Goal: Information Seeking & Learning: Learn about a topic

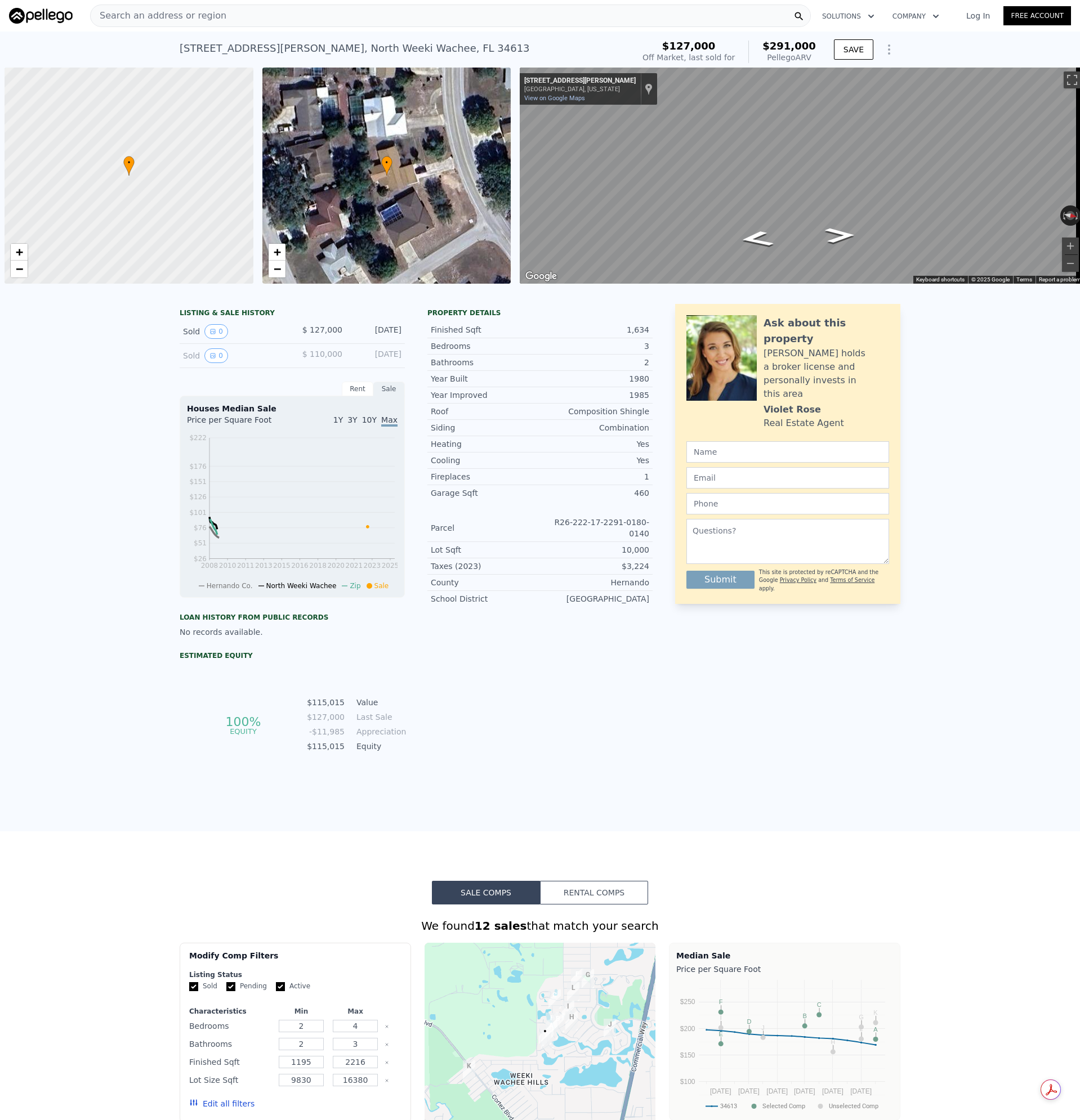
scroll to position [0, 5]
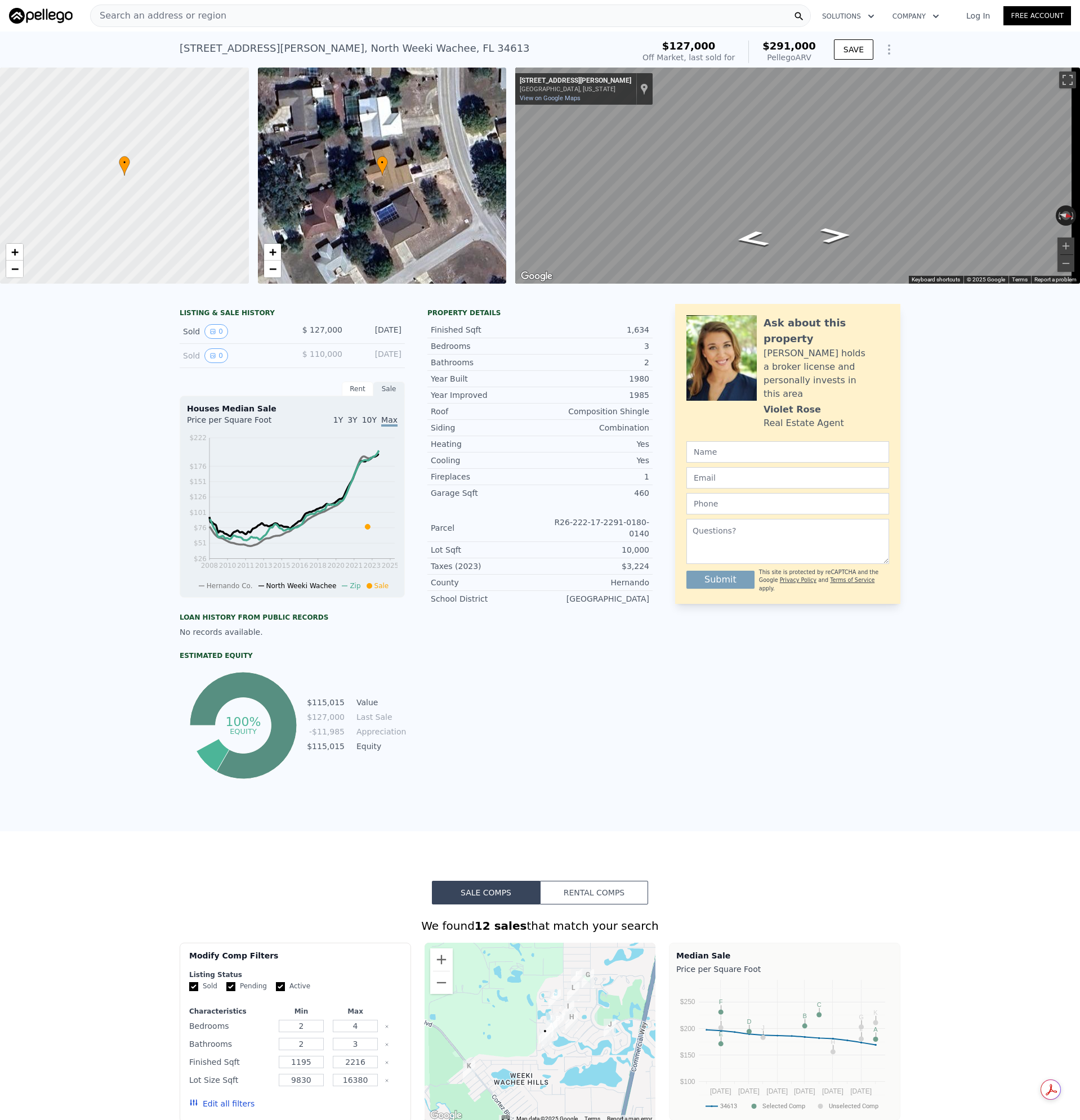
click at [219, 22] on div "Search an address or region" at bounding box center [450, 16] width 721 height 23
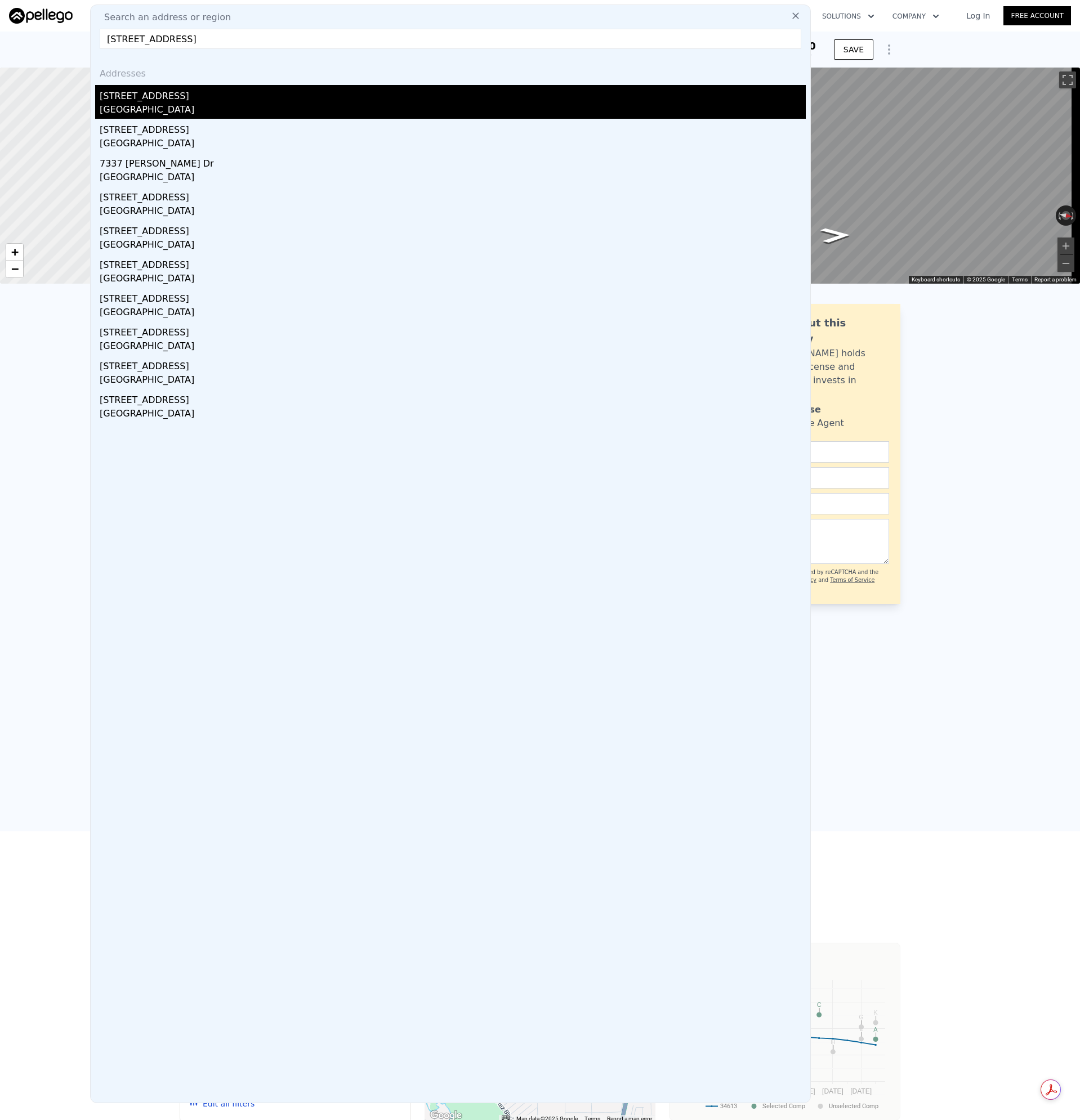
type input "[STREET_ADDRESS]"
click at [137, 98] on div "[STREET_ADDRESS]" at bounding box center [452, 94] width 706 height 18
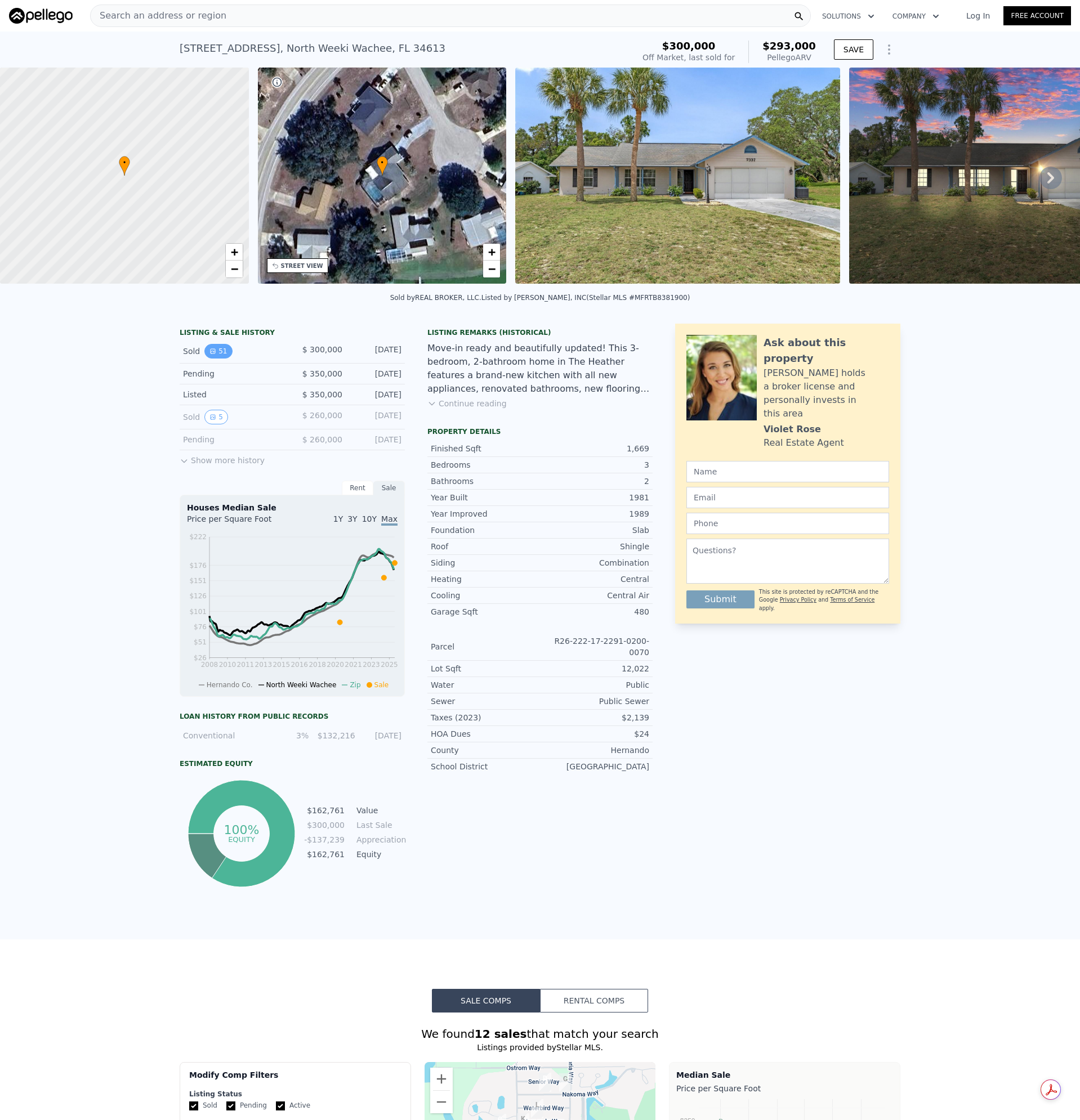
click at [214, 358] on button "51" at bounding box center [218, 351] width 27 height 14
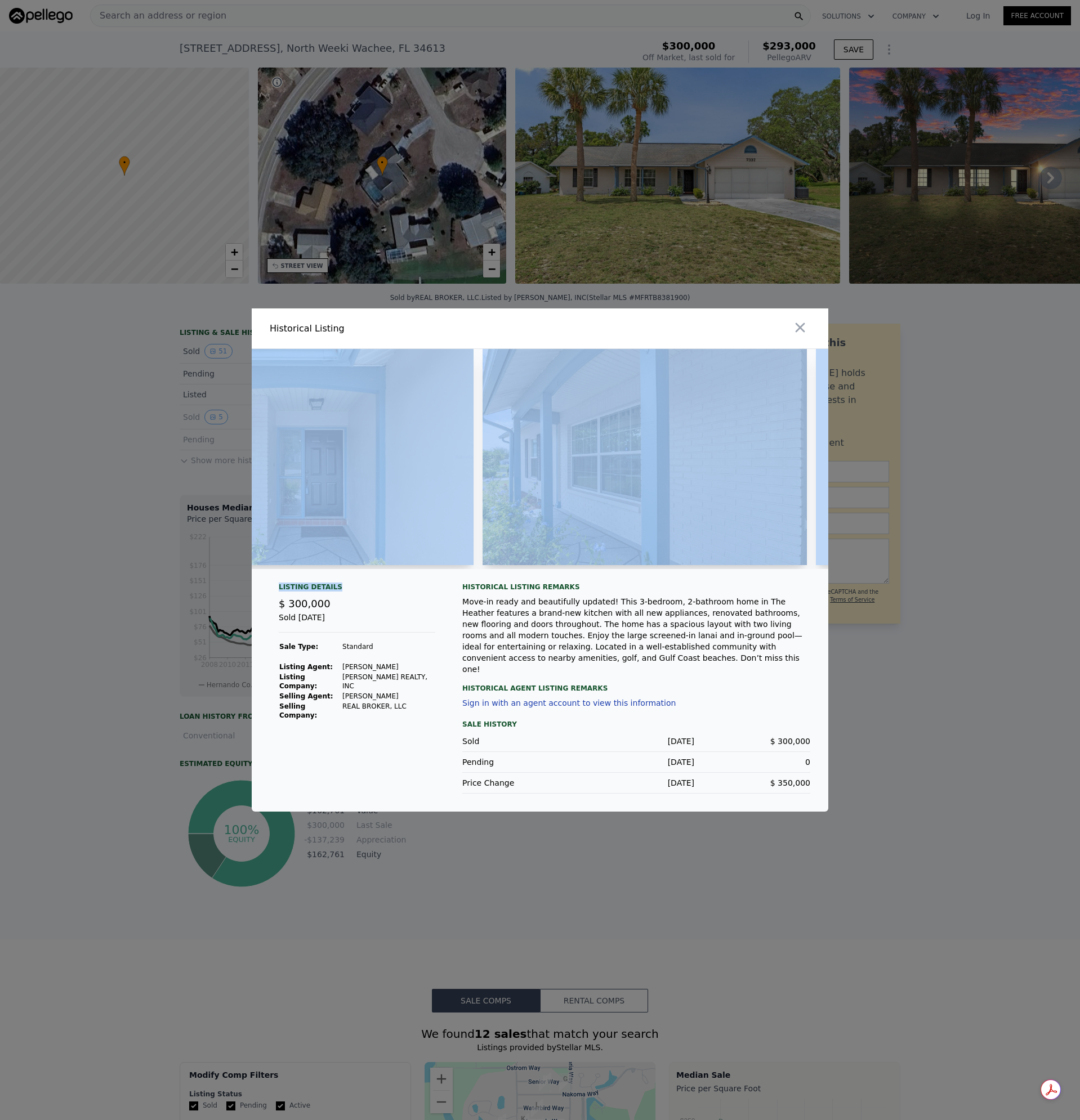
scroll to position [0, 2146]
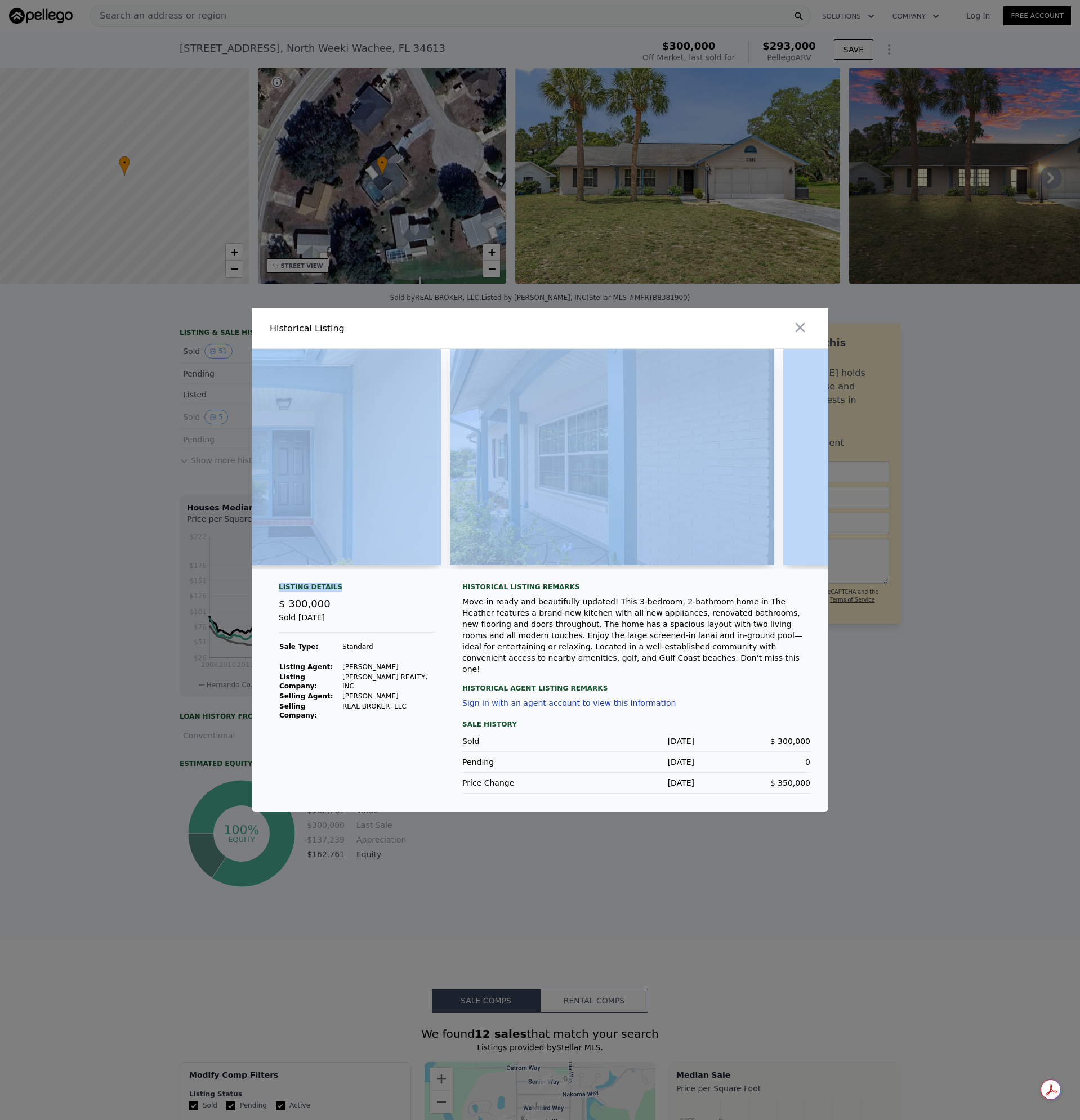
drag, startPoint x: 273, startPoint y: 584, endPoint x: 393, endPoint y: 600, distance: 121.1
click at [393, 600] on div "Listing Details $ 300,000 Sold [DATE] Sale Type: Standard Listing Agent: [PERSO…" at bounding box center [540, 581] width 576 height 463
click at [411, 611] on div "Listing Details $ 300,000 Sold [DATE] Sale Type: Standard Listing Agent: [PERSO…" at bounding box center [356, 687] width 174 height 211
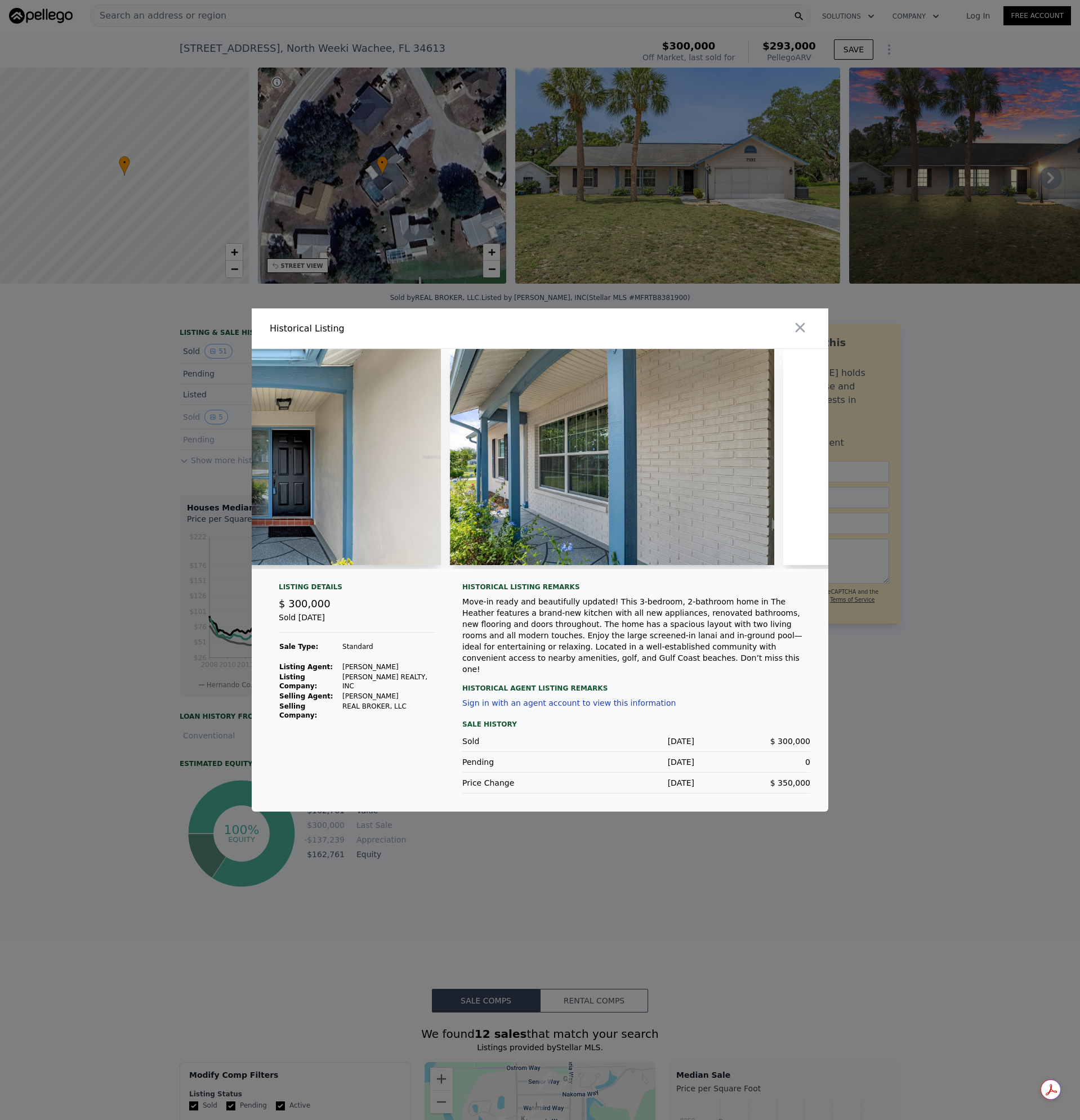
click at [365, 612] on div "$ 300,000" at bounding box center [357, 603] width 157 height 16
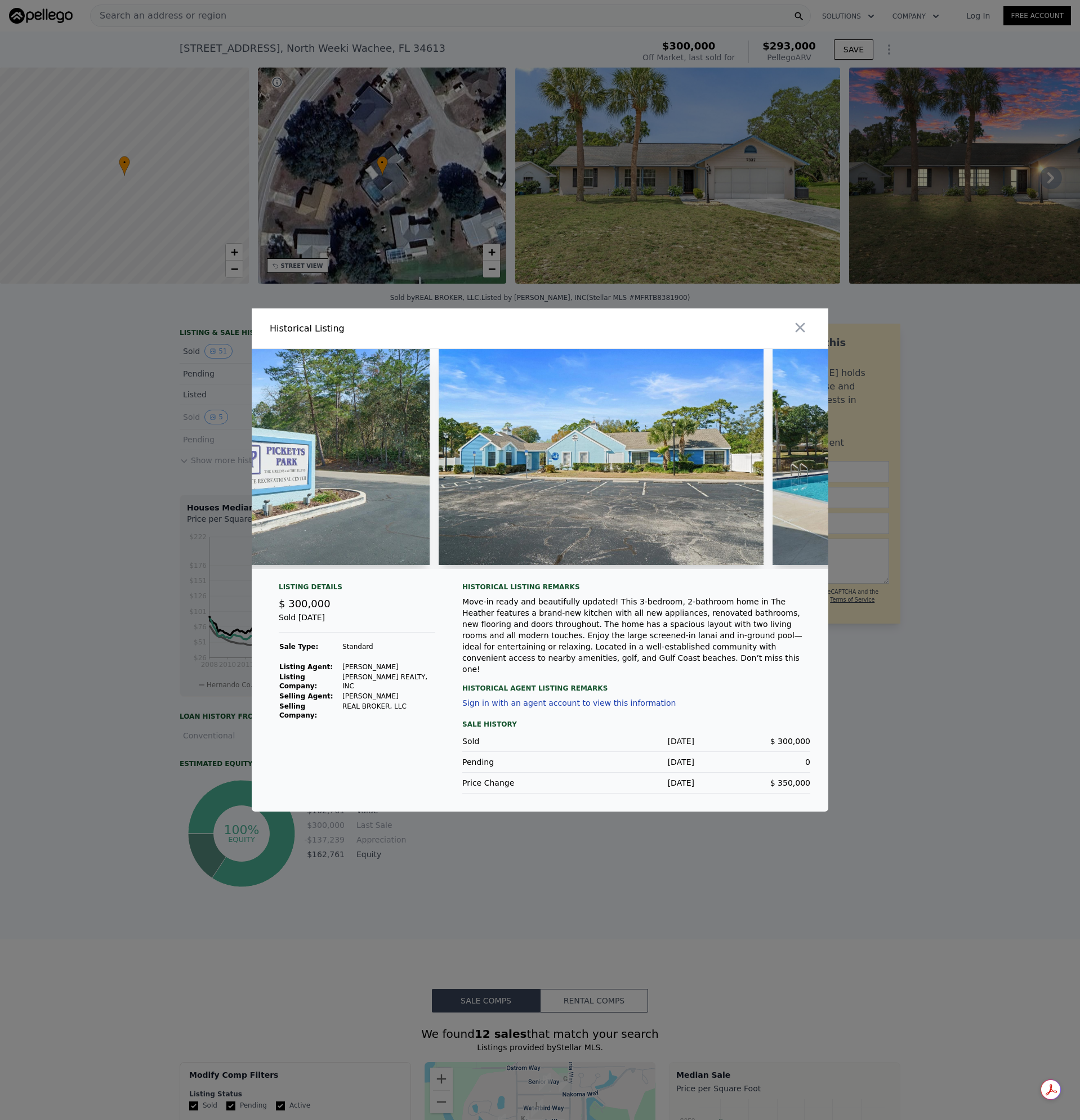
scroll to position [0, 14522]
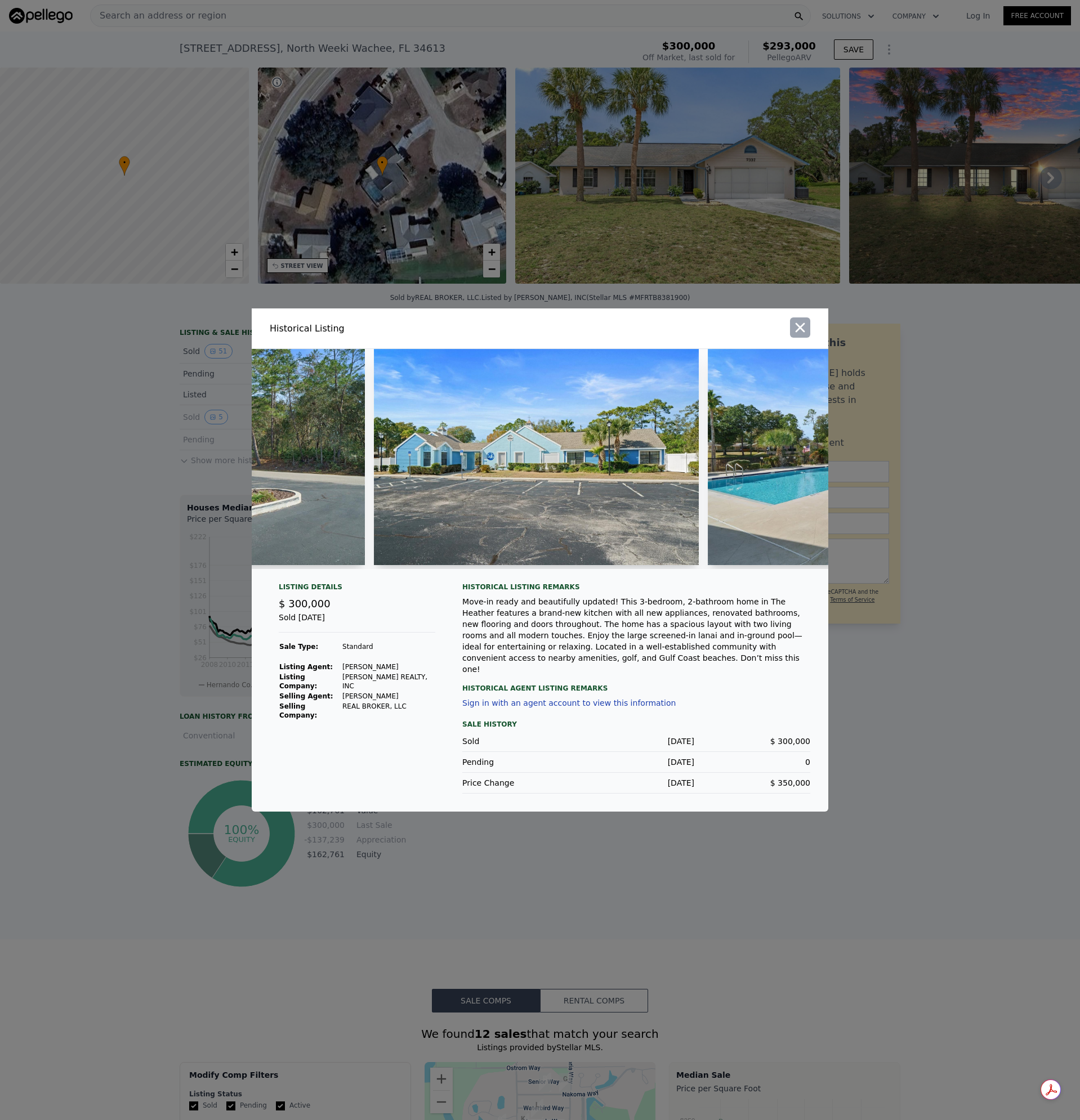
click at [797, 336] on icon "button" at bounding box center [800, 327] width 16 height 16
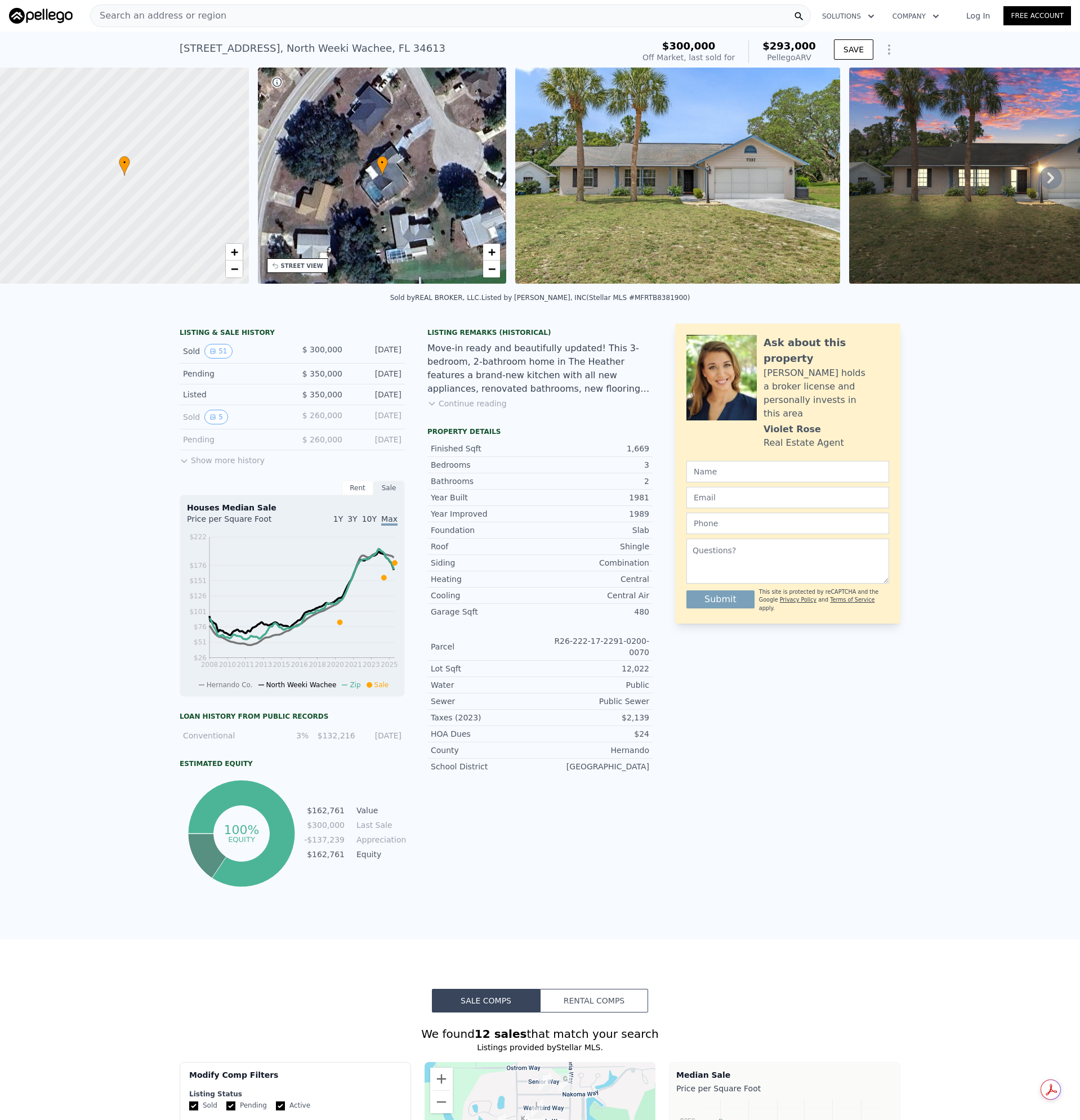
click at [585, 436] on div "Property details" at bounding box center [540, 431] width 225 height 9
click at [225, 14] on div "Search an address or region" at bounding box center [450, 16] width 721 height 23
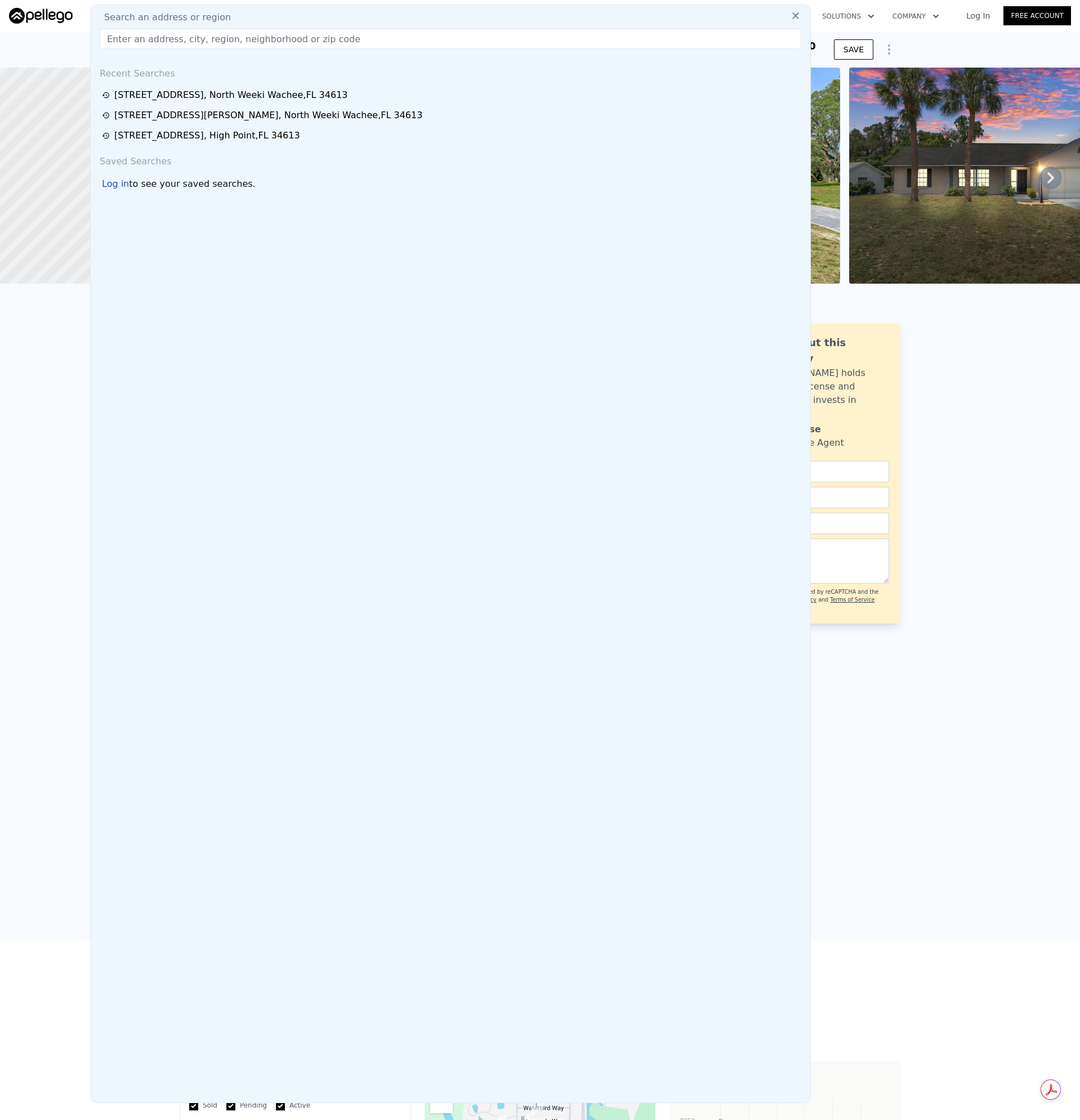
type input "[STREET_ADDRESS][PERSON_NAME]"
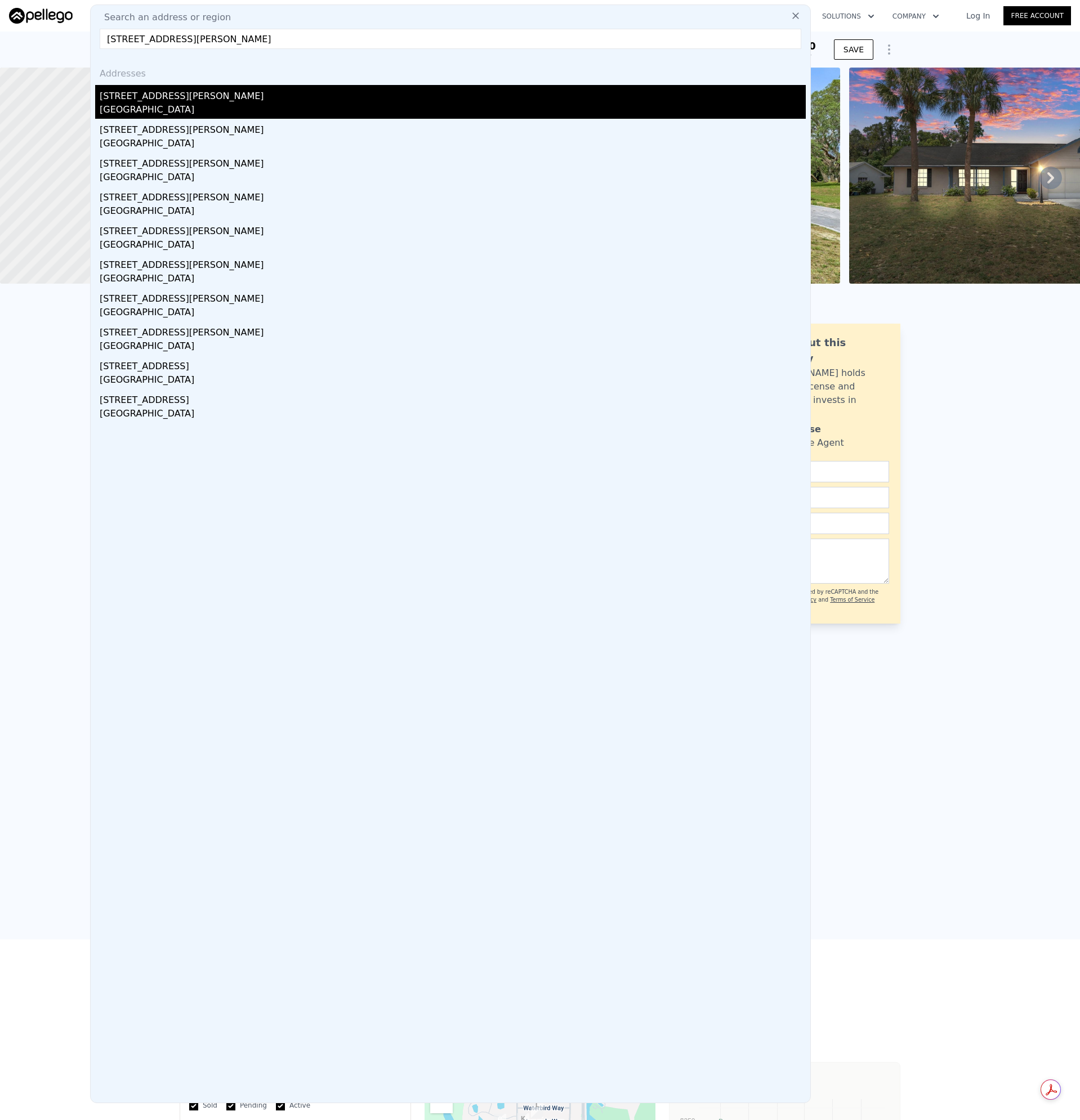
click at [129, 103] on div "[GEOGRAPHIC_DATA]" at bounding box center [452, 110] width 706 height 16
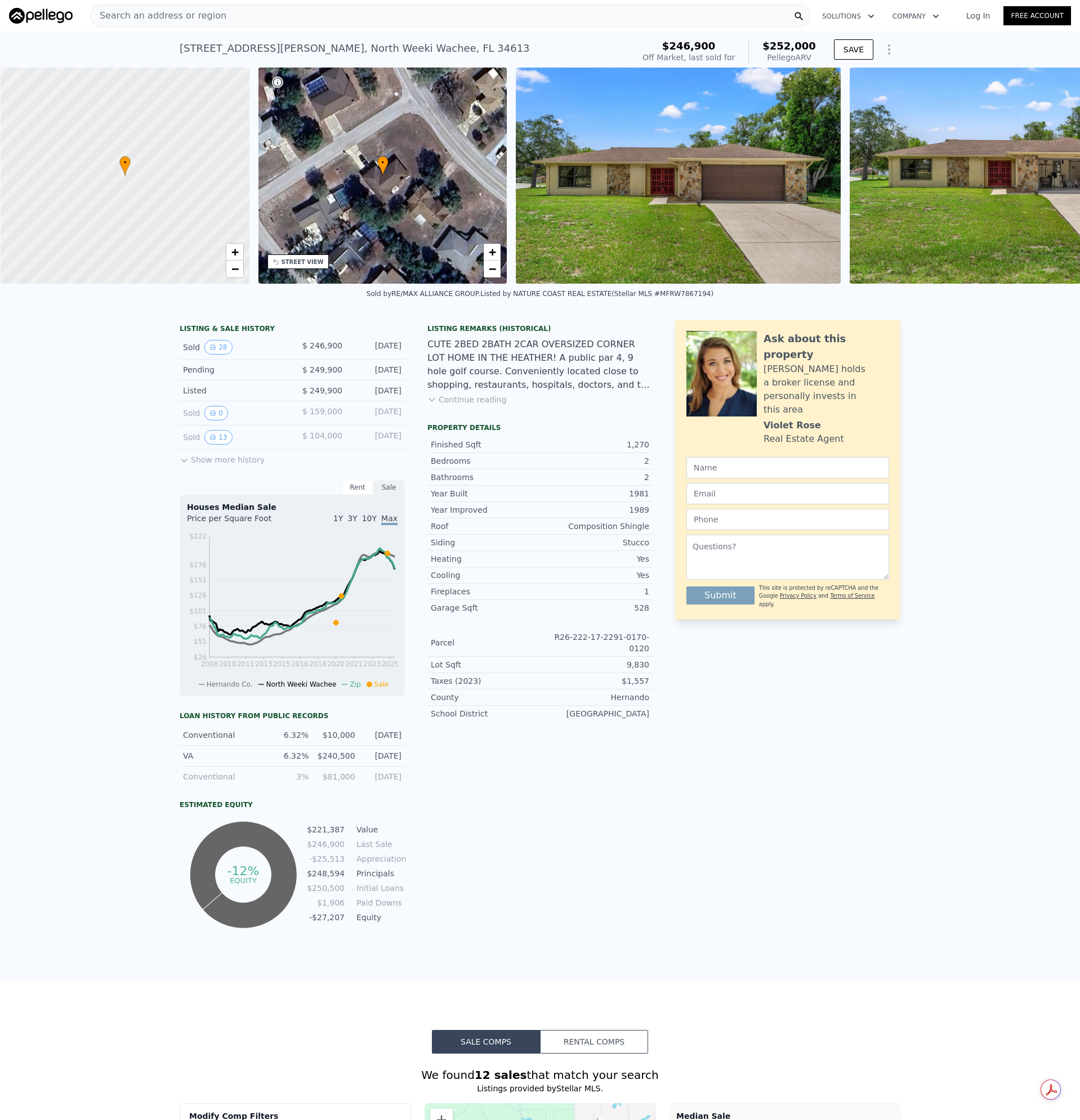
scroll to position [0, 5]
click at [218, 8] on div "Search an address or region" at bounding box center [450, 16] width 721 height 23
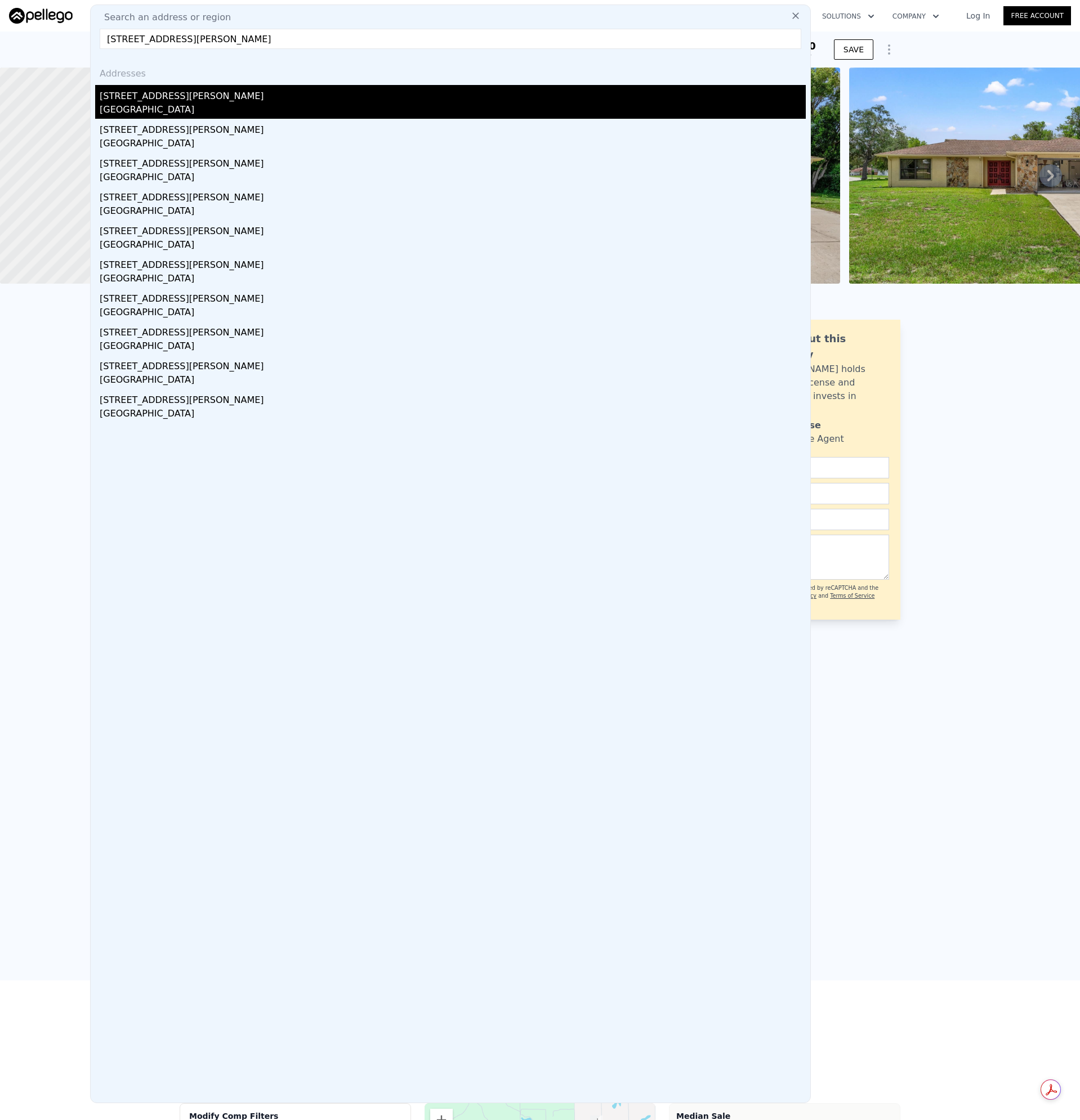
type input "[STREET_ADDRESS][PERSON_NAME]"
click at [149, 107] on div "[GEOGRAPHIC_DATA]" at bounding box center [452, 110] width 706 height 16
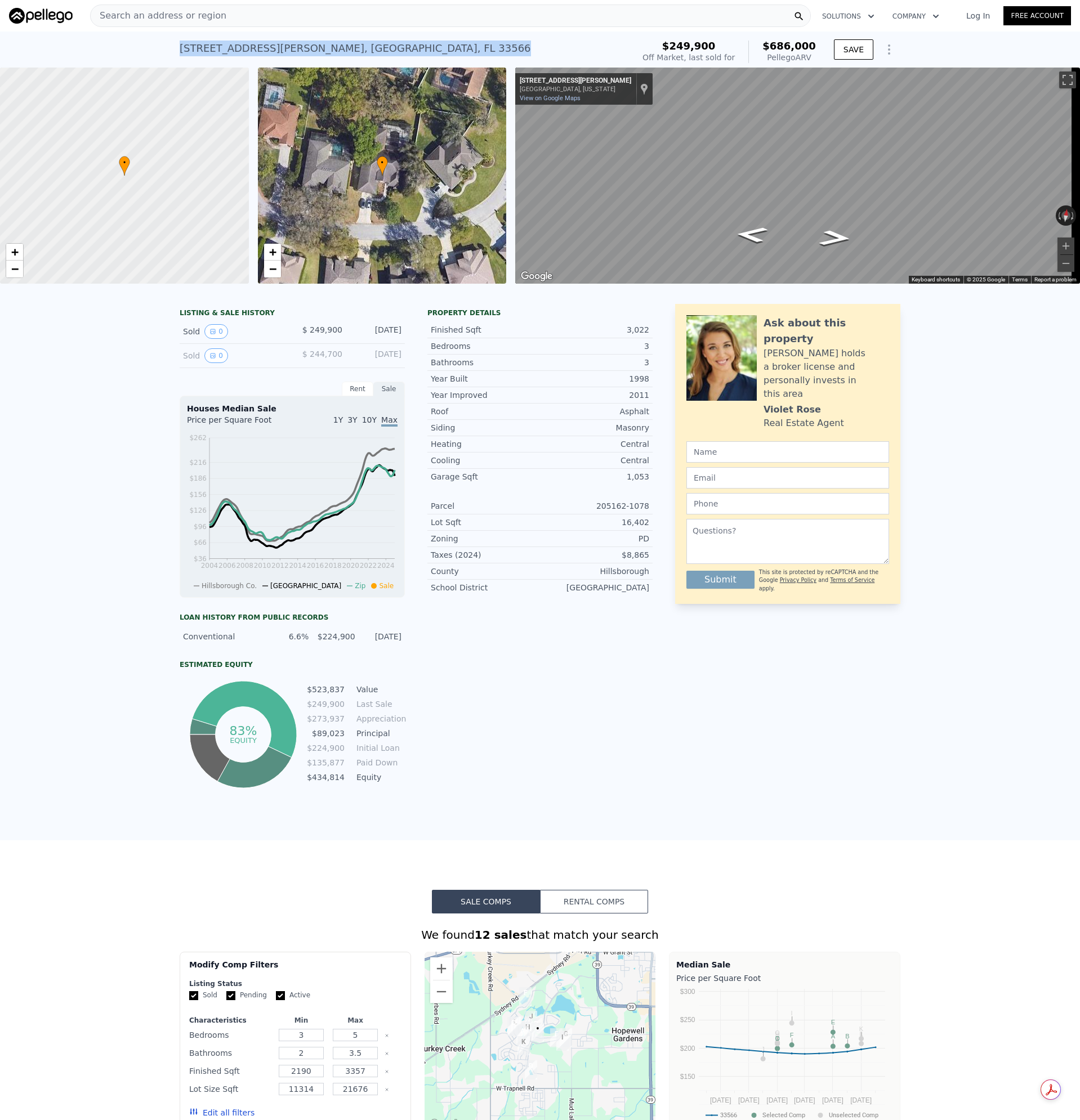
drag, startPoint x: 378, startPoint y: 51, endPoint x: 174, endPoint y: 48, distance: 204.0
click at [174, 48] on div "[STREET_ADDRESS][PERSON_NAME] Sold [DATE] for $249,900 (~ARV $686k ) $249,900 O…" at bounding box center [540, 49] width 1080 height 36
copy div "[STREET_ADDRESS][PERSON_NAME]"
click at [103, 401] on div "LISTING & SALE HISTORY Sold 0 $ 249,900 [DATE] Sold 0 $ 244,700 [DATE] Rent Sal…" at bounding box center [540, 568] width 1080 height 546
click at [214, 339] on button "0" at bounding box center [215, 331] width 24 height 14
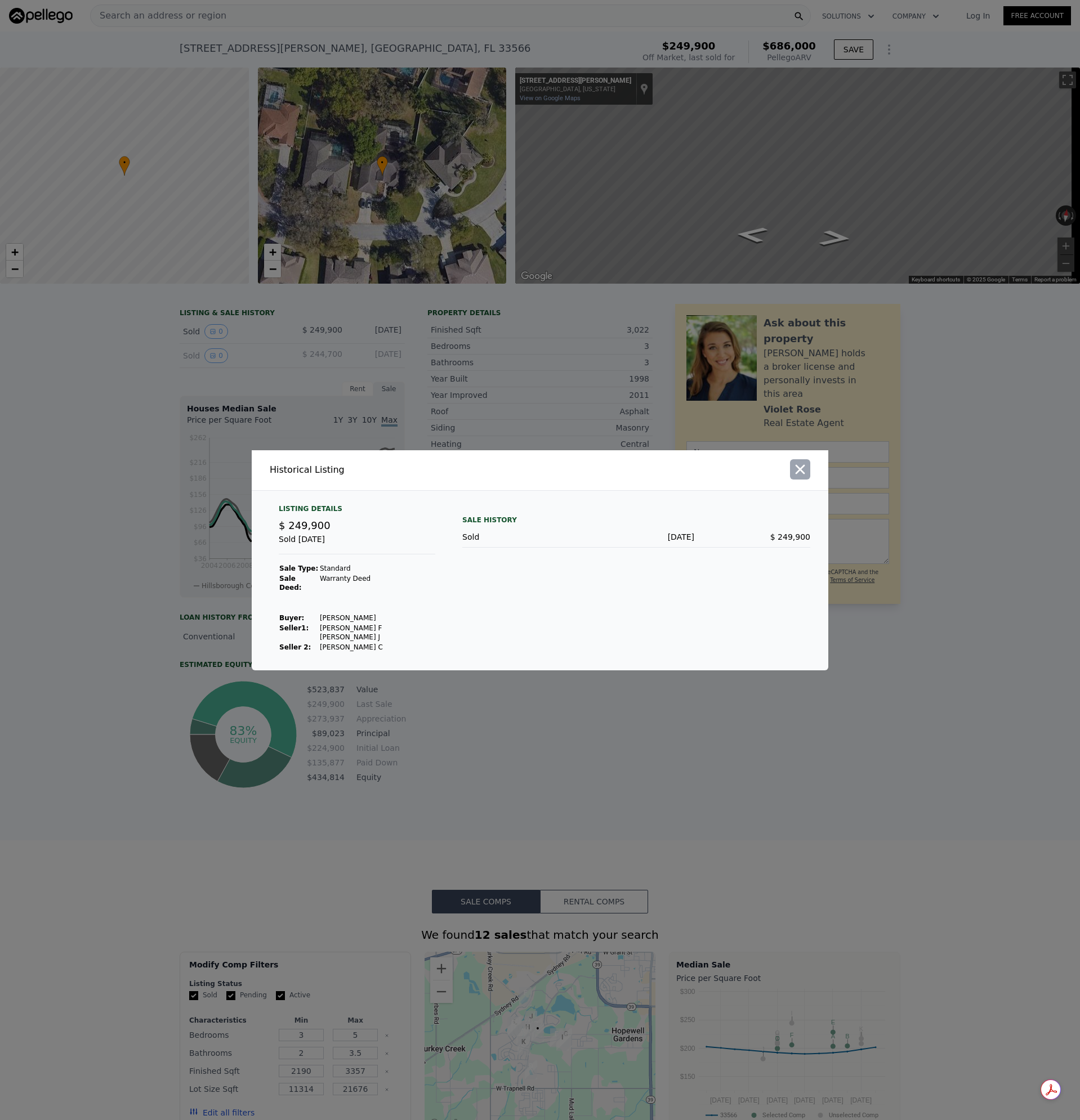
click at [798, 477] on icon "button" at bounding box center [800, 469] width 16 height 16
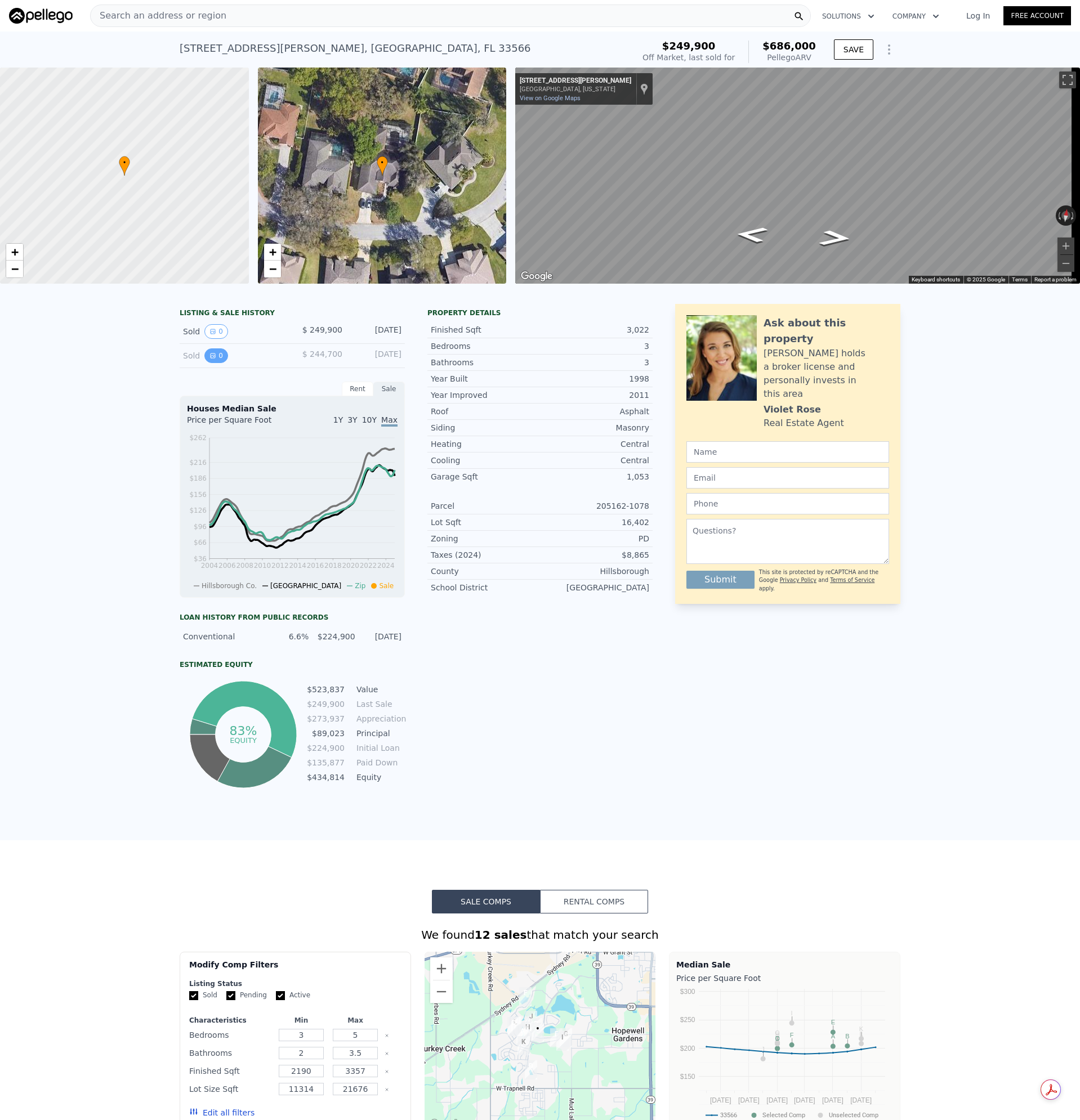
click at [209, 363] on button "0" at bounding box center [215, 355] width 24 height 14
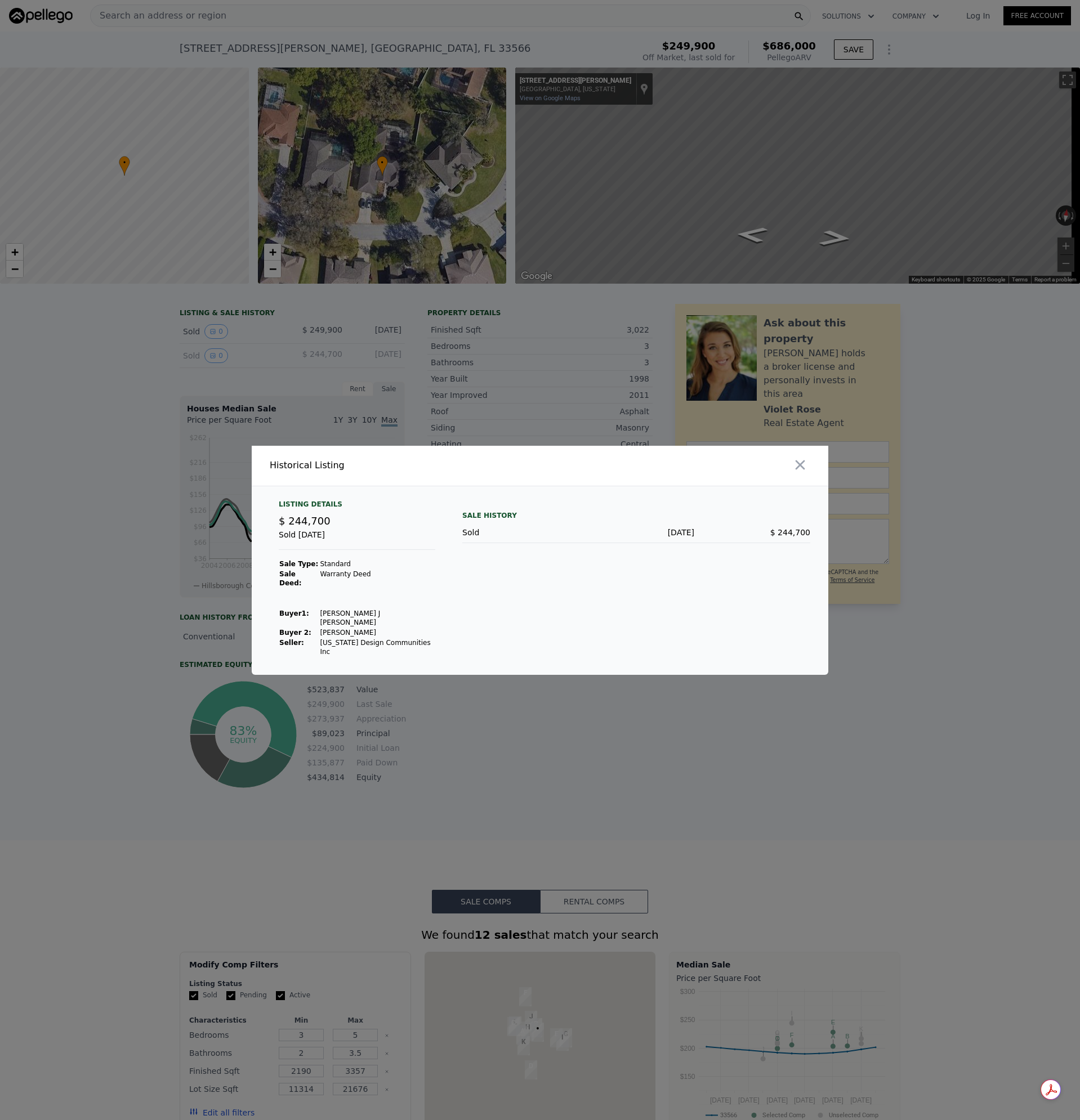
click at [798, 473] on icon "button" at bounding box center [800, 465] width 16 height 16
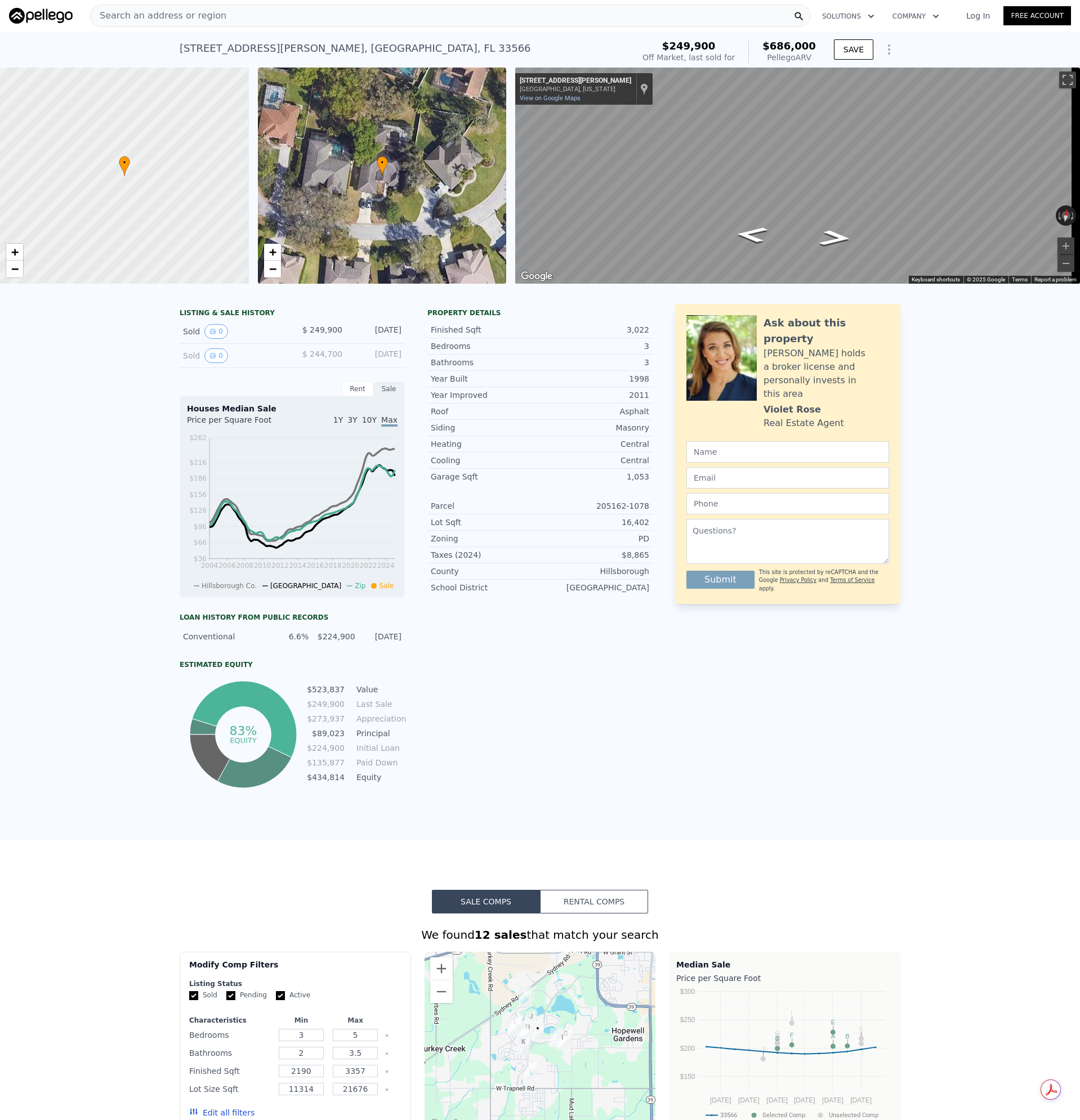
click at [975, 19] on link "Log In" at bounding box center [977, 15] width 51 height 11
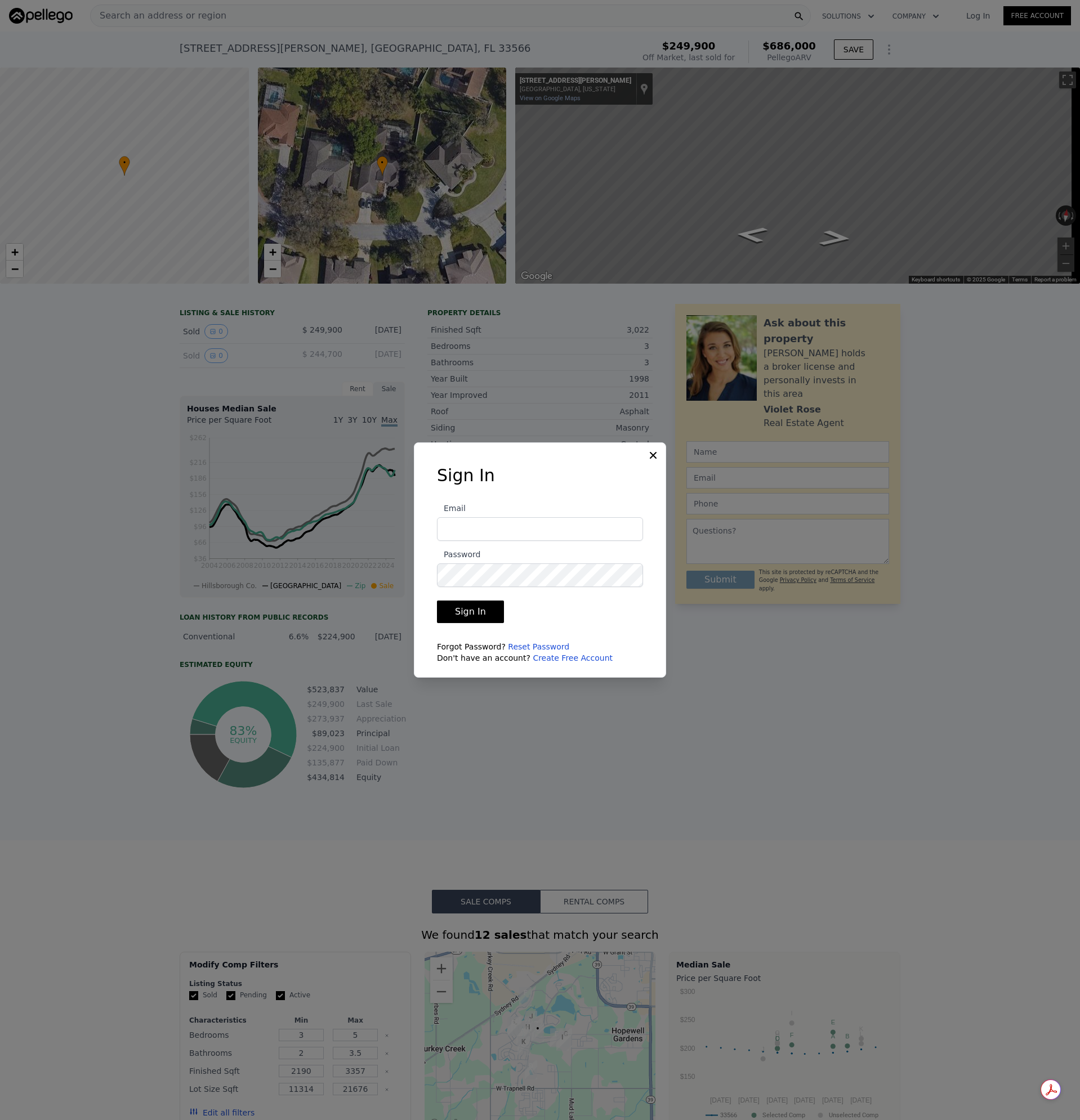
type input "[EMAIL_ADDRESS][DOMAIN_NAME]"
click at [451, 622] on button "Sign In" at bounding box center [470, 612] width 67 height 23
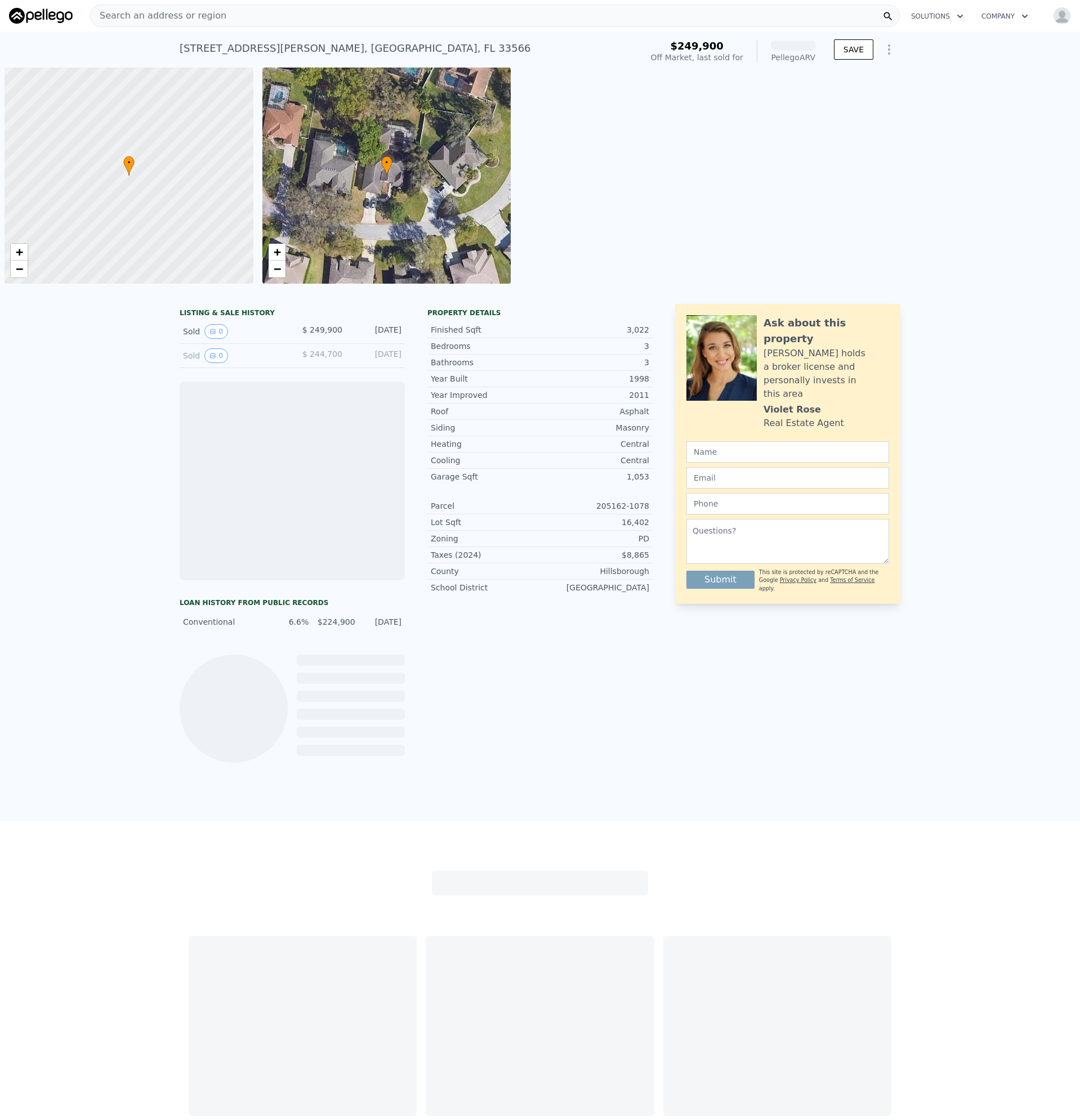
scroll to position [0, 5]
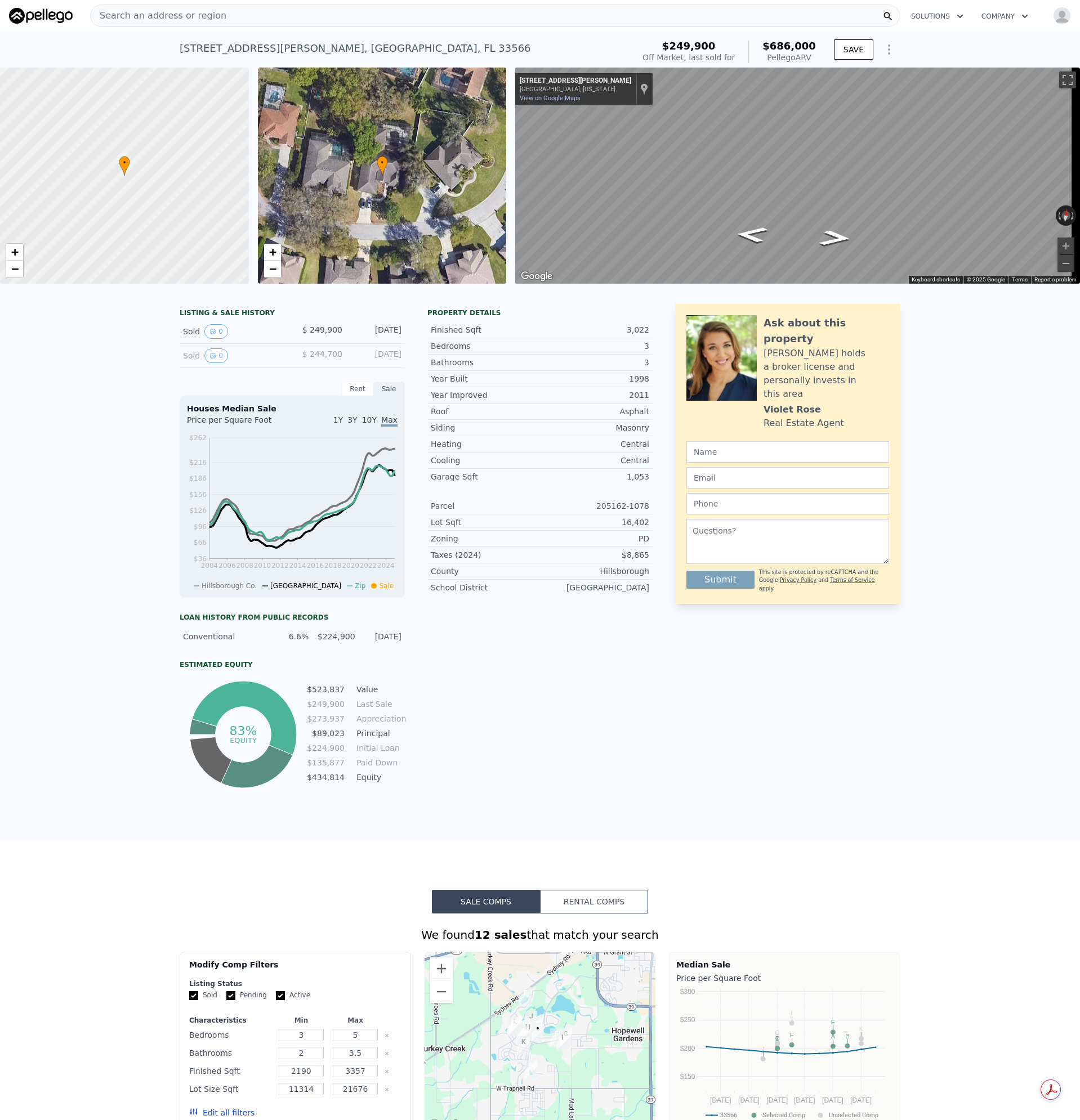
click at [373, 170] on div "• + −" at bounding box center [382, 176] width 249 height 216
click at [265, 257] on link "+" at bounding box center [272, 252] width 17 height 17
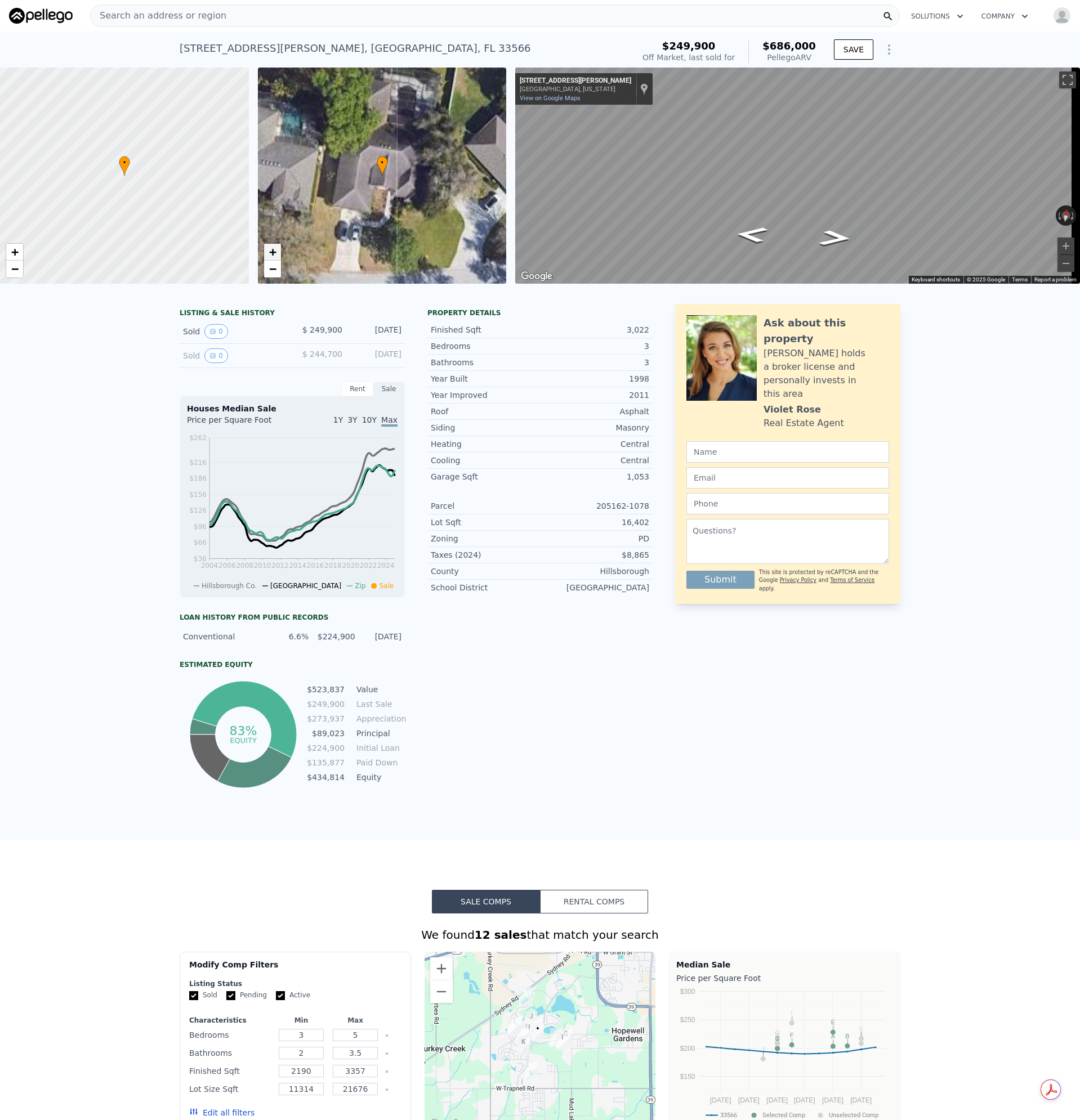
click at [265, 257] on link "+" at bounding box center [272, 252] width 17 height 17
click at [267, 267] on link "−" at bounding box center [272, 269] width 17 height 17
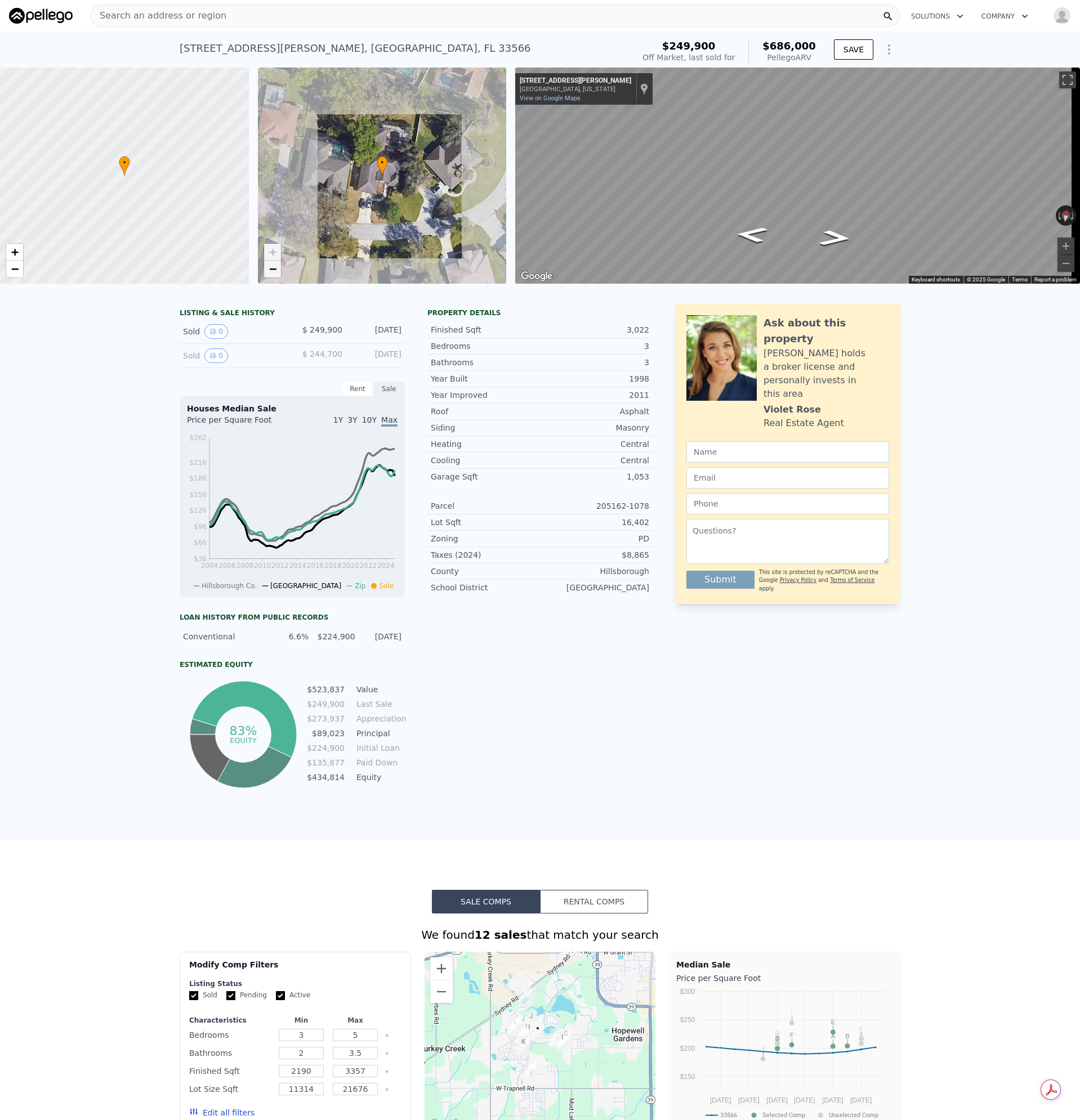
click at [267, 267] on link "−" at bounding box center [272, 269] width 17 height 17
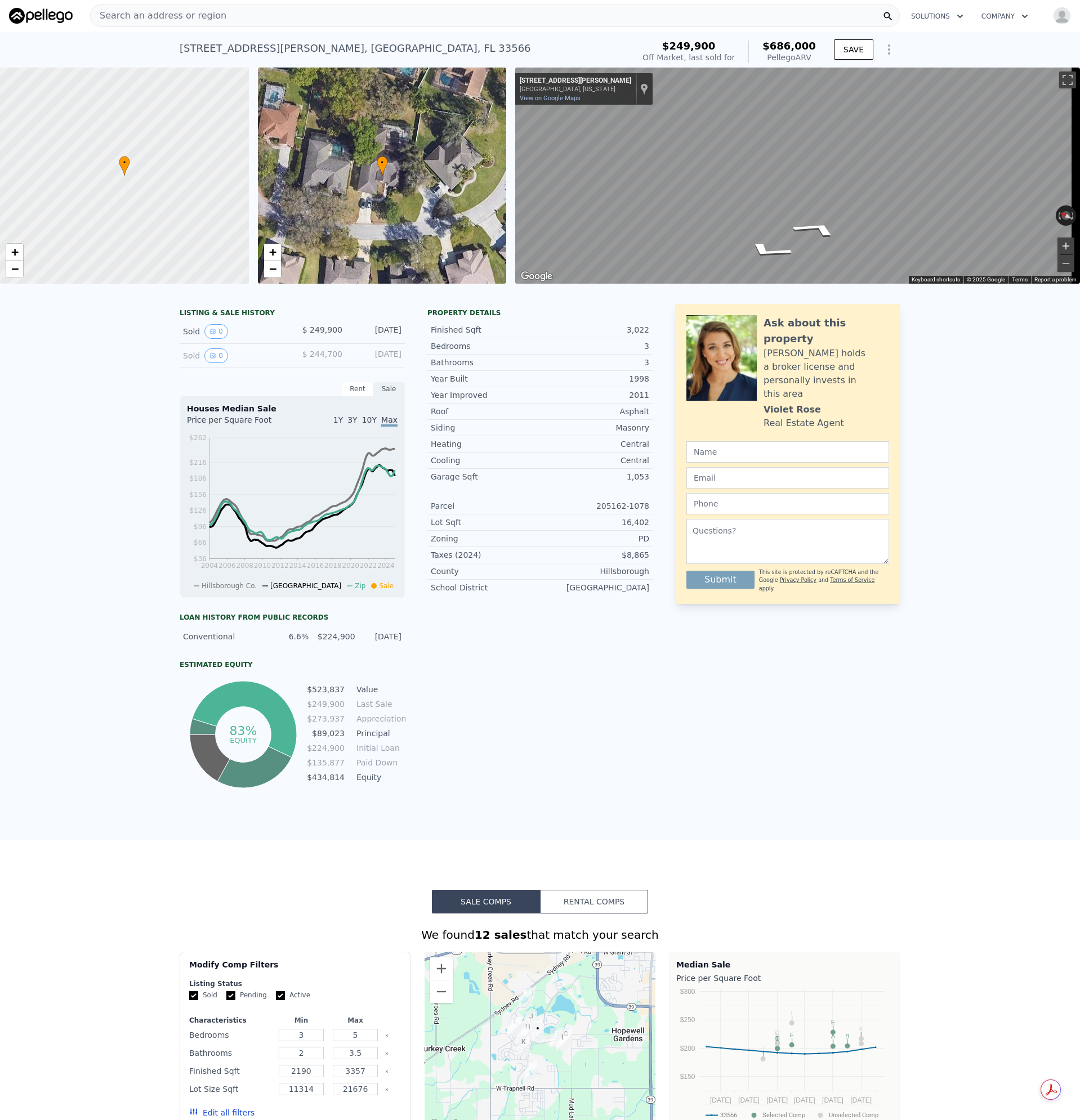
click at [1057, 247] on button "Zoom in" at bounding box center [1066, 246] width 17 height 17
click at [1057, 246] on button "Zoom in" at bounding box center [1066, 246] width 17 height 17
click at [837, 248] on div "Map" at bounding box center [798, 176] width 565 height 216
click at [223, 18] on div "Search an address or region" at bounding box center [495, 16] width 810 height 23
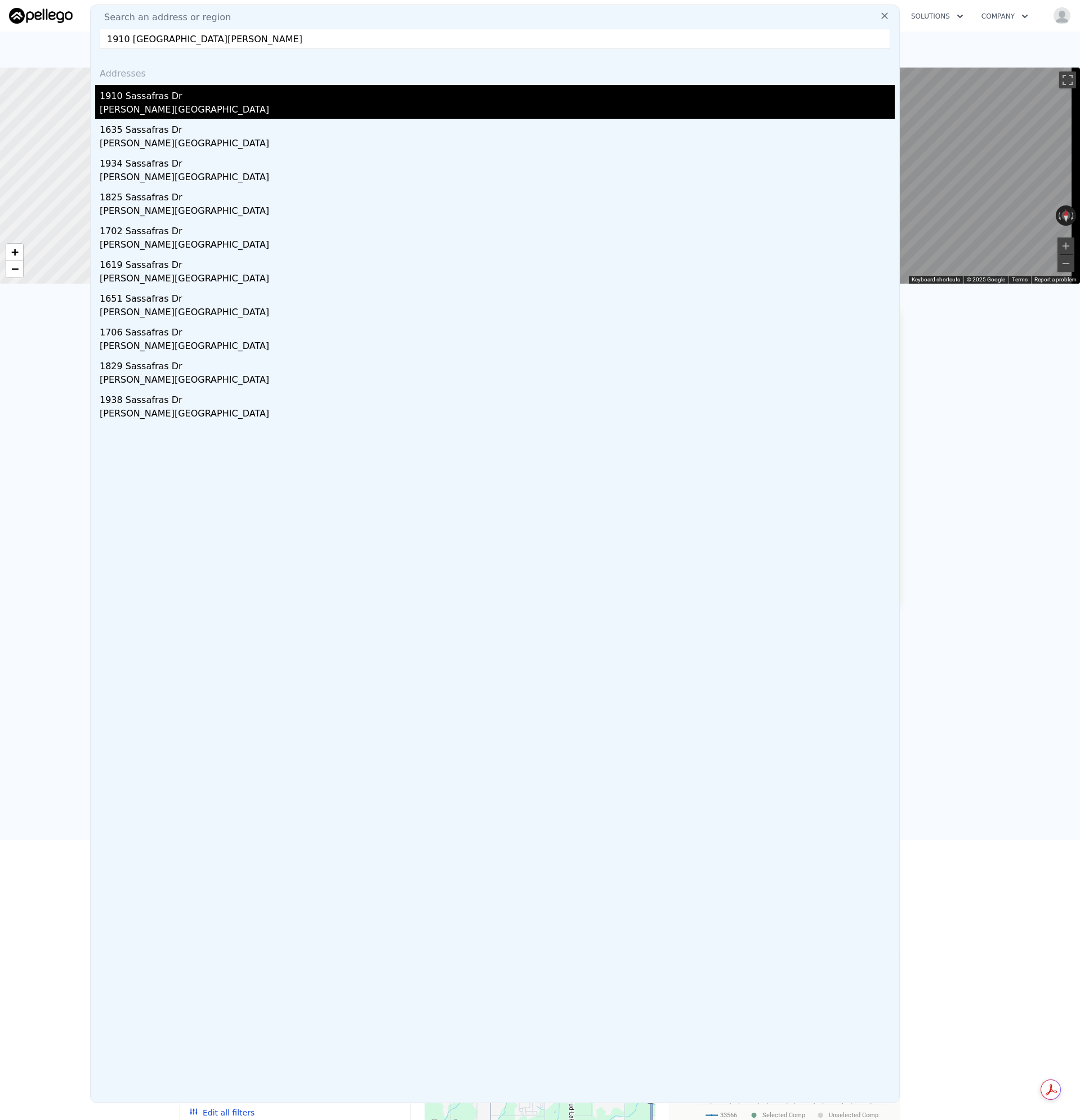
type input "1910 SASSAFRAS DR WESLEY CHAPEL 33543"
click at [142, 96] on div "1910 Sassafras Dr" at bounding box center [497, 94] width 795 height 18
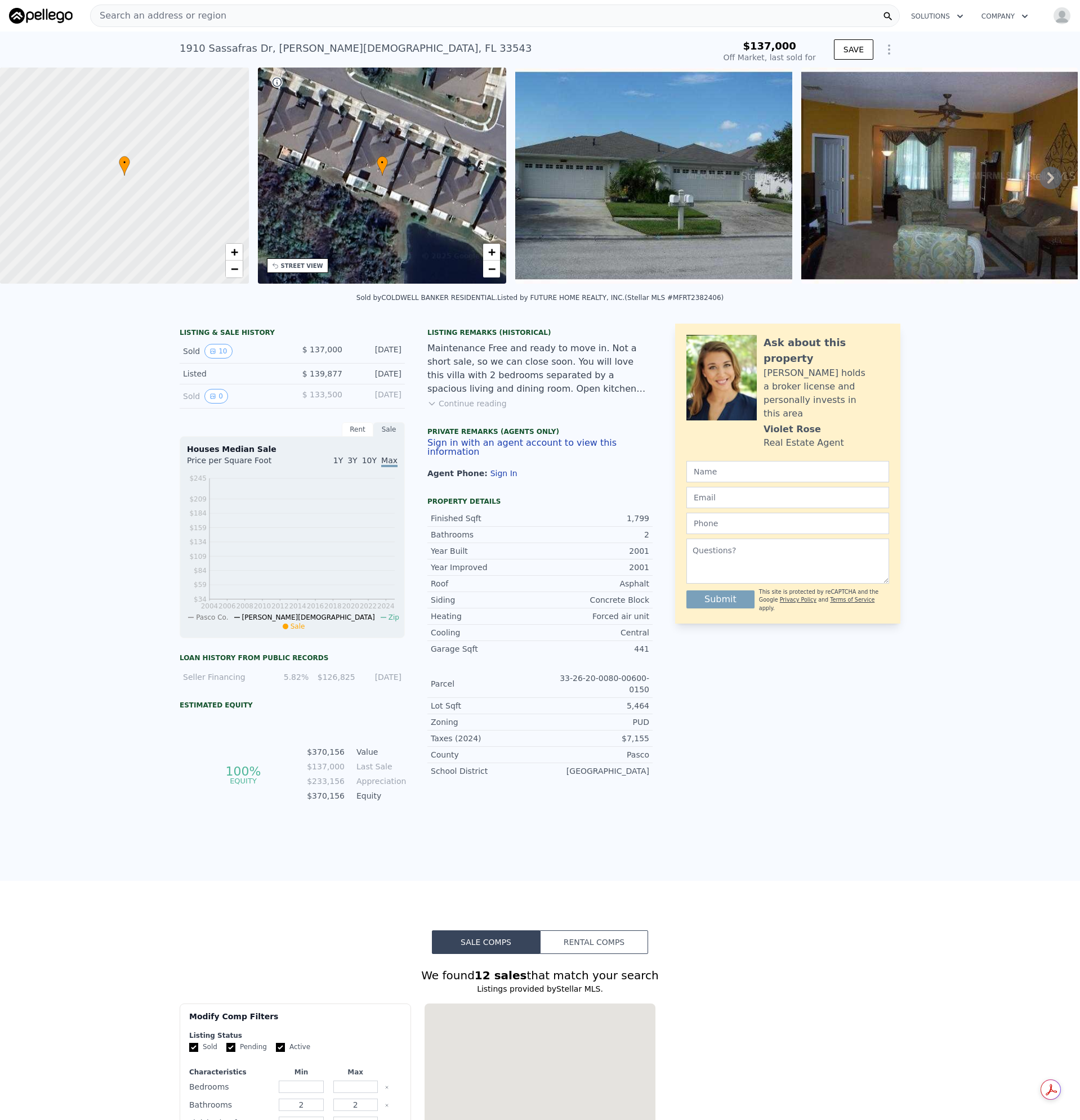
type input "-$ 148,053"
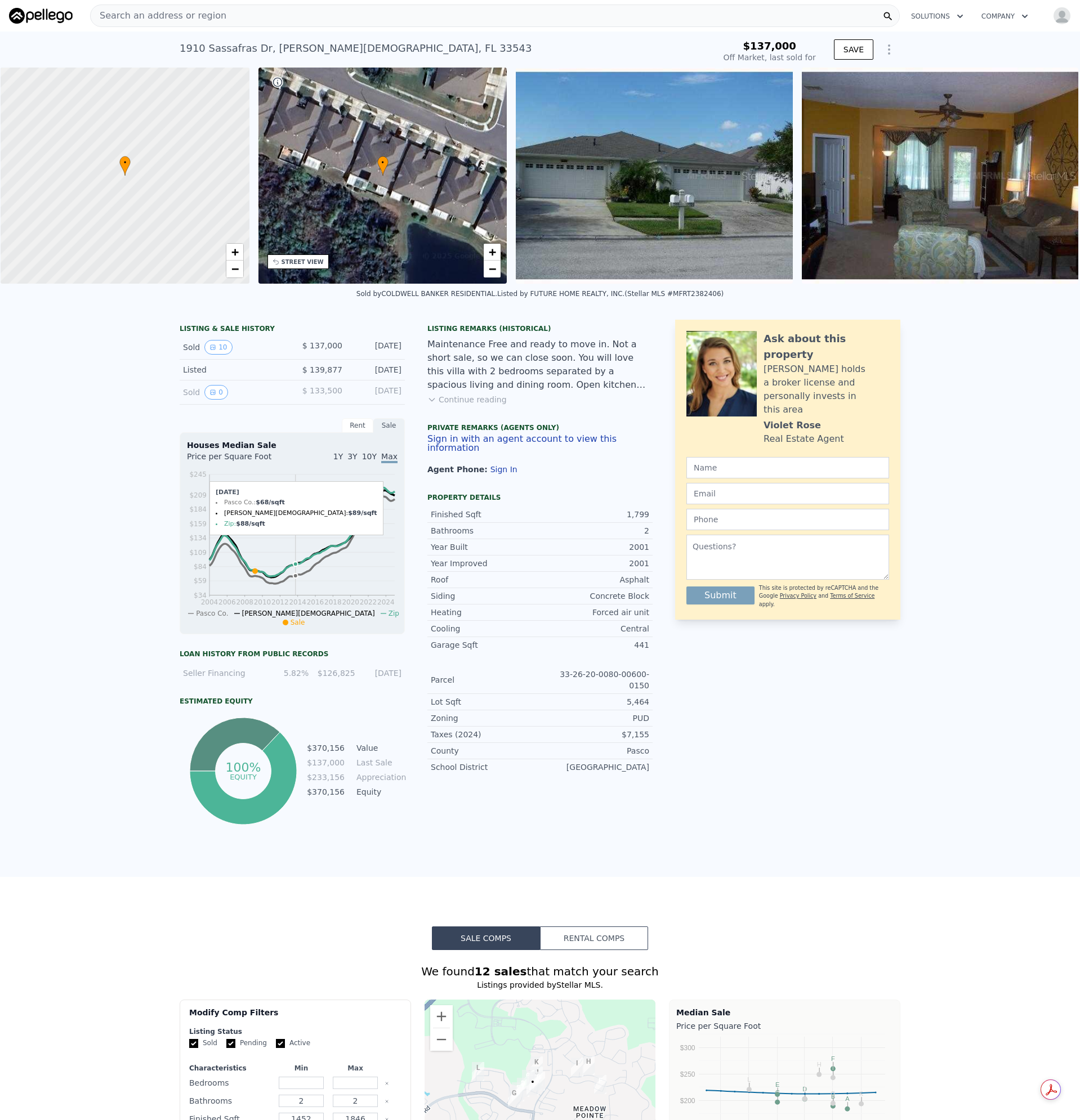
scroll to position [0, 5]
click at [215, 352] on button "10" at bounding box center [218, 347] width 27 height 14
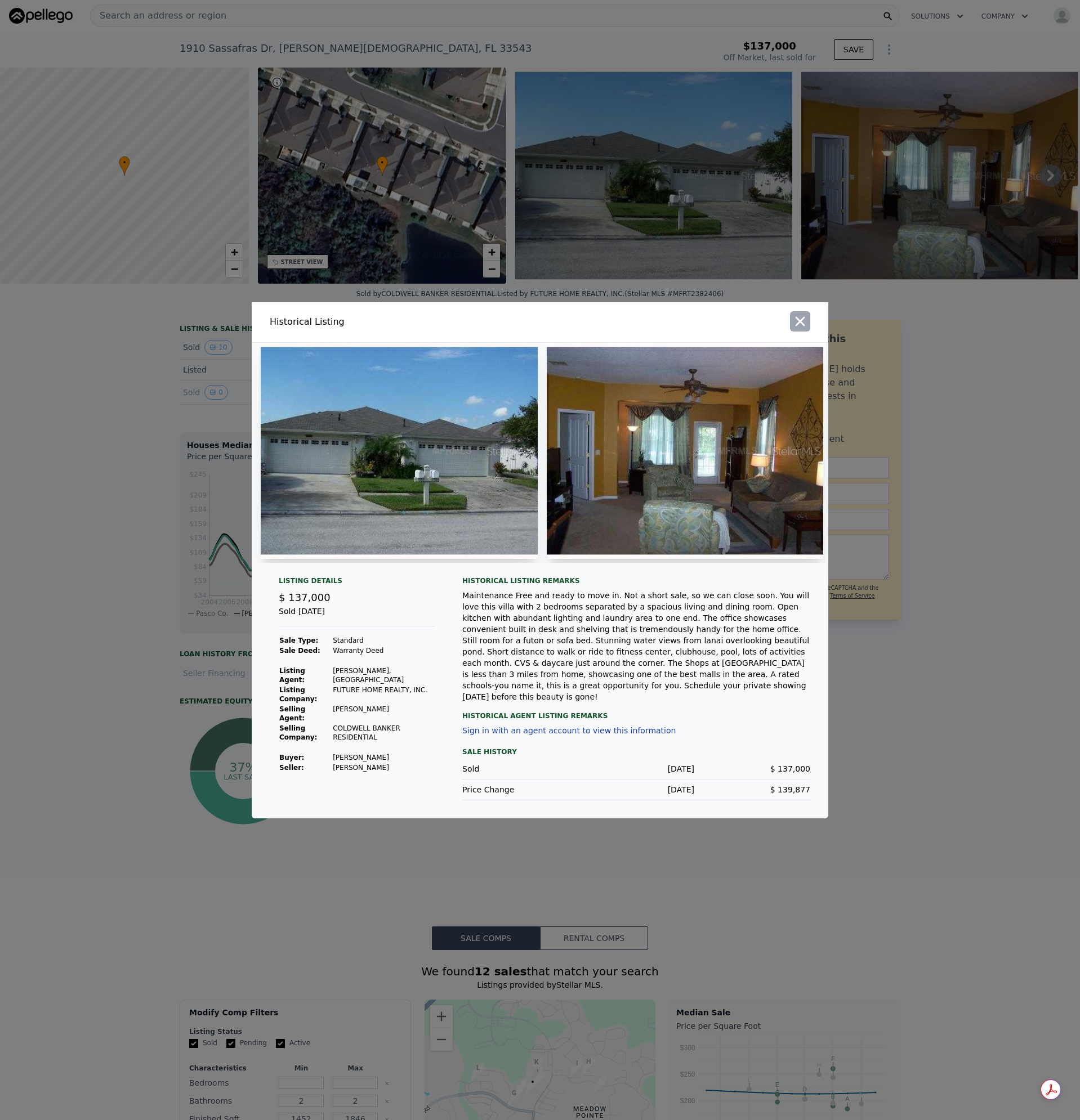
click at [797, 323] on icon "button" at bounding box center [800, 321] width 16 height 16
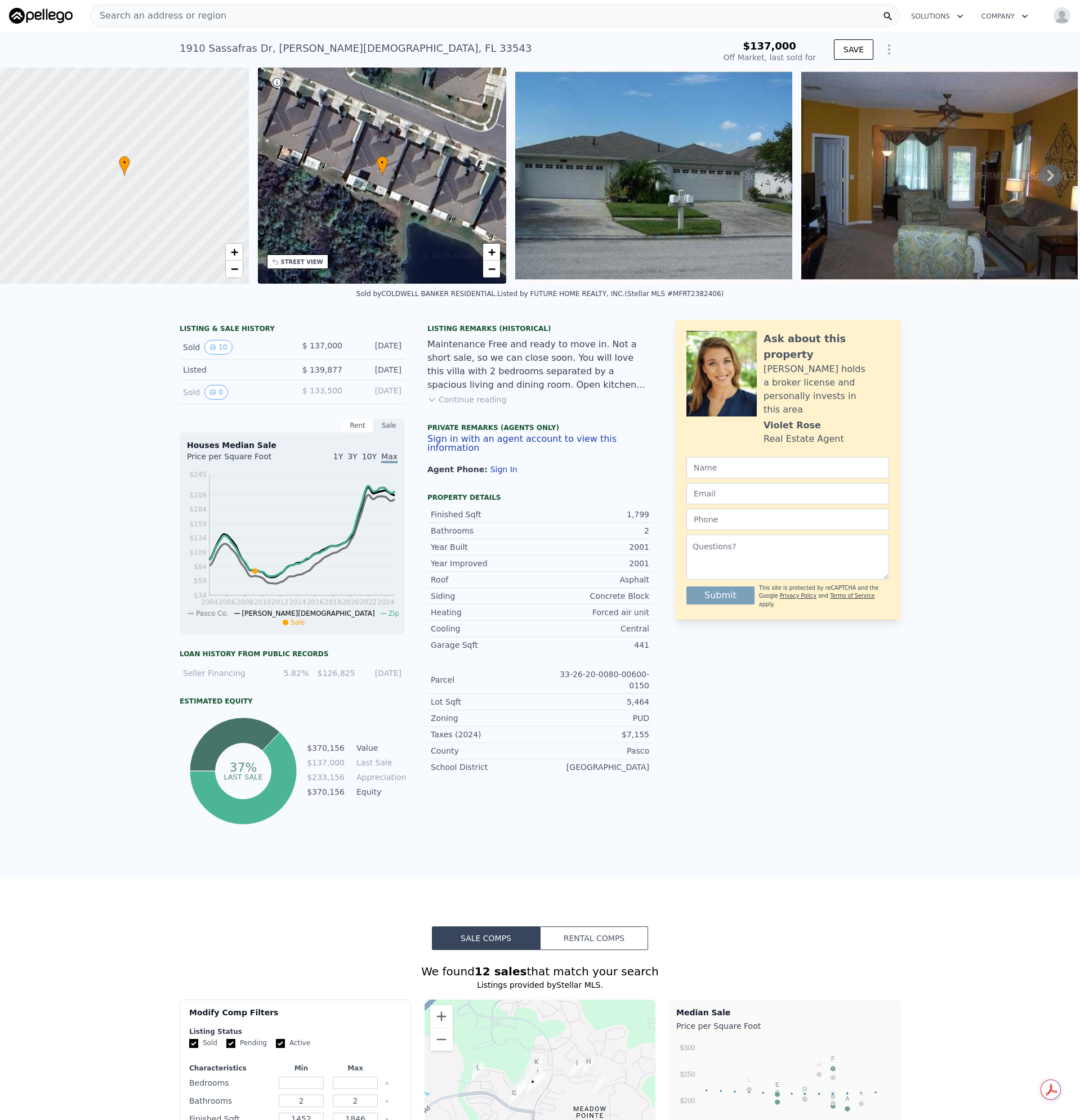
type input "$ 372,000"
type input "$ 201,008"
click at [226, 15] on div "Search an address or region" at bounding box center [495, 16] width 810 height 23
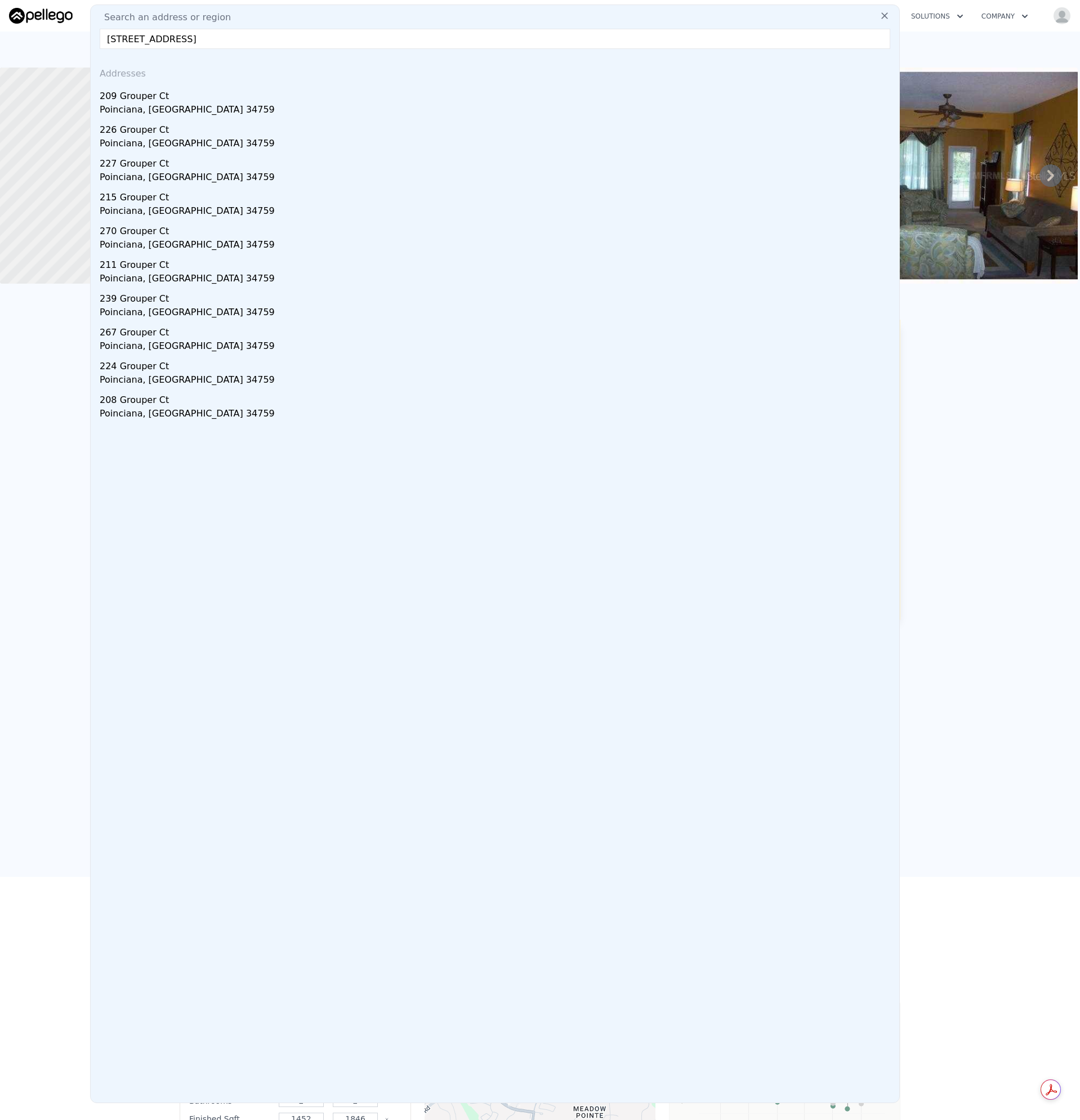
type input "209 Grouper Ct, Poinciana, FL 34759"
click at [148, 95] on div "209 Grouper Ct" at bounding box center [497, 94] width 795 height 18
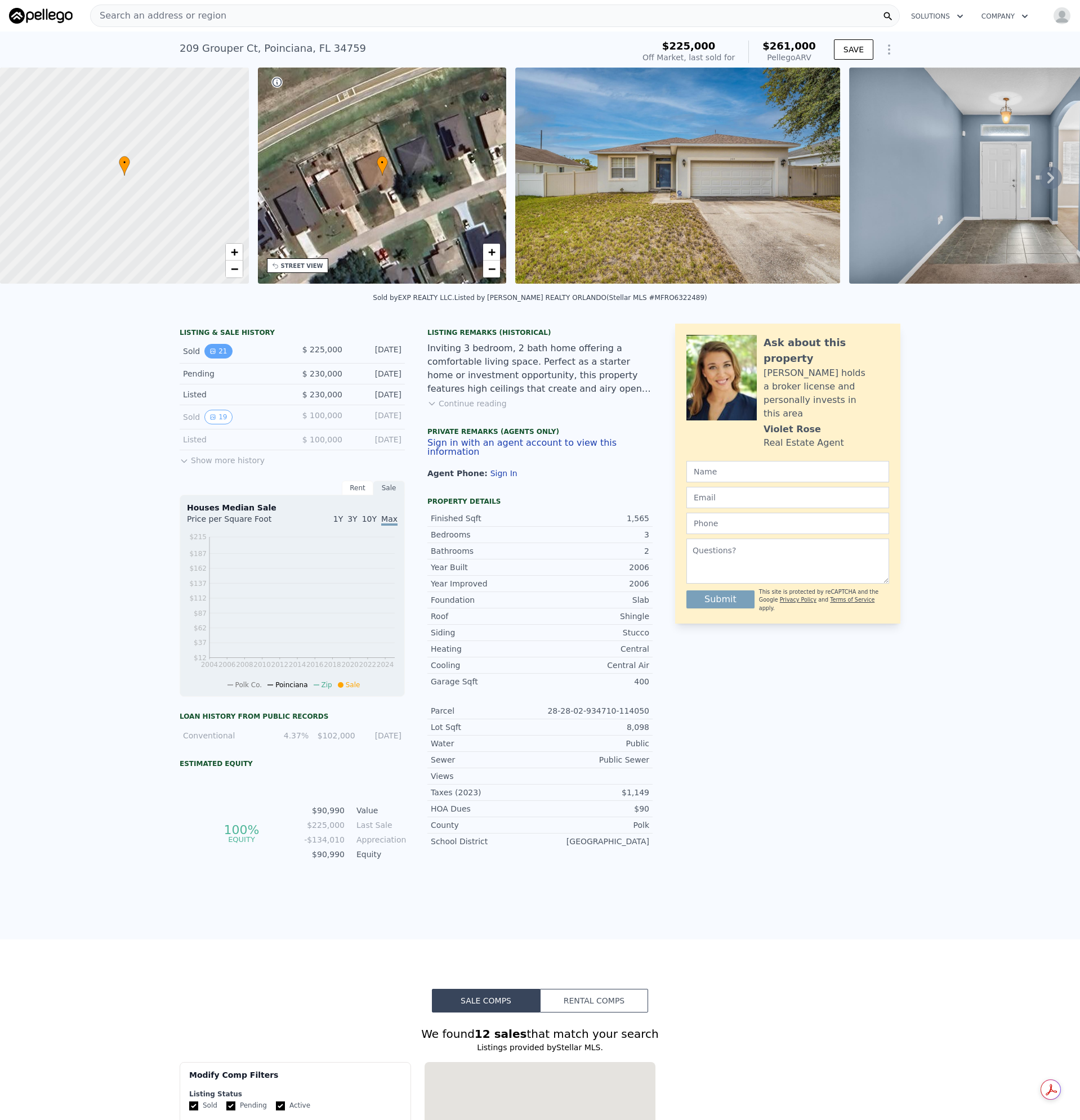
click at [213, 358] on button "21" at bounding box center [218, 351] width 27 height 14
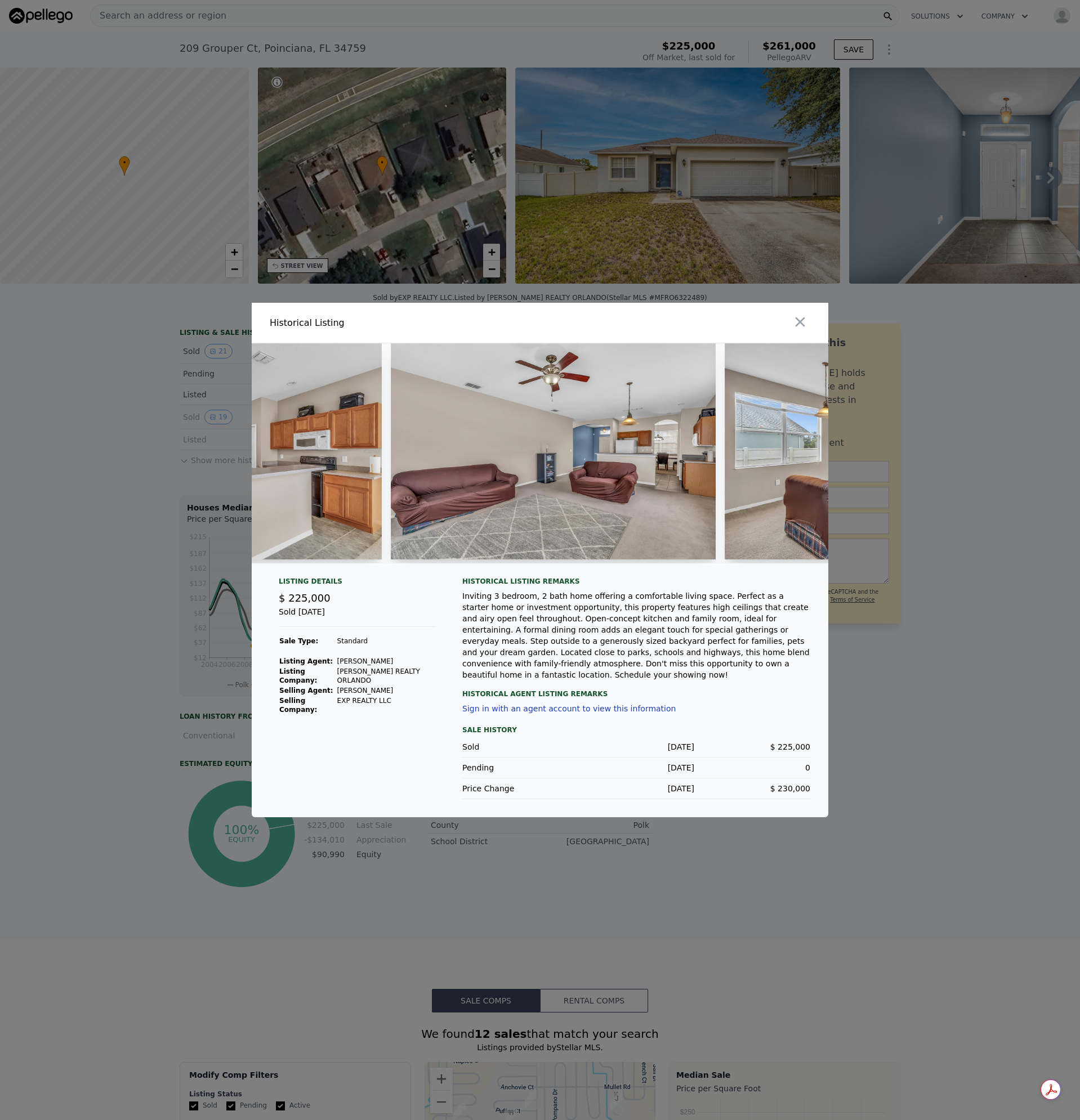
scroll to position [0, 3419]
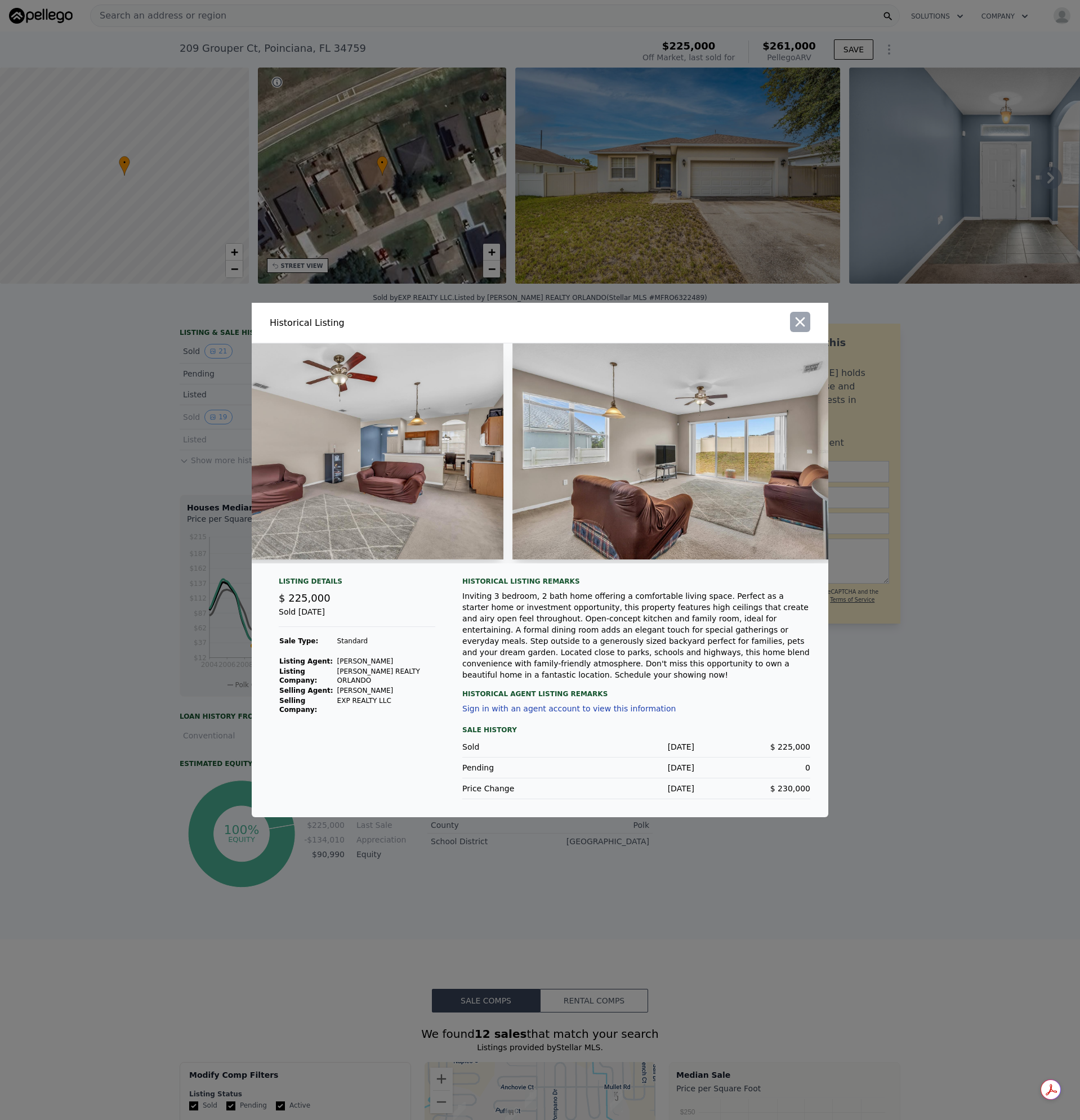
click at [807, 329] on icon "button" at bounding box center [800, 322] width 16 height 16
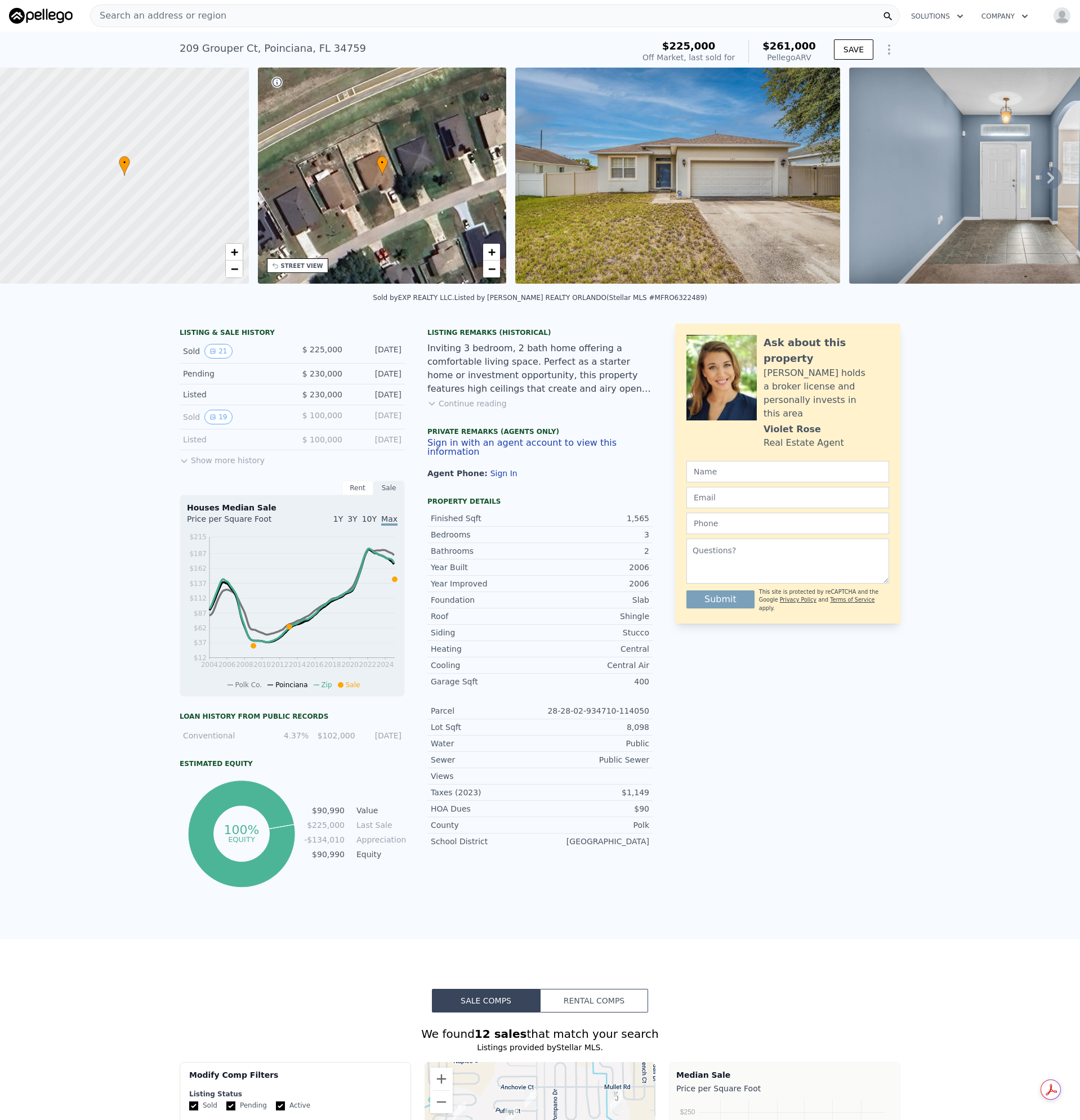
click at [273, 18] on div "Search an address or region" at bounding box center [495, 16] width 810 height 23
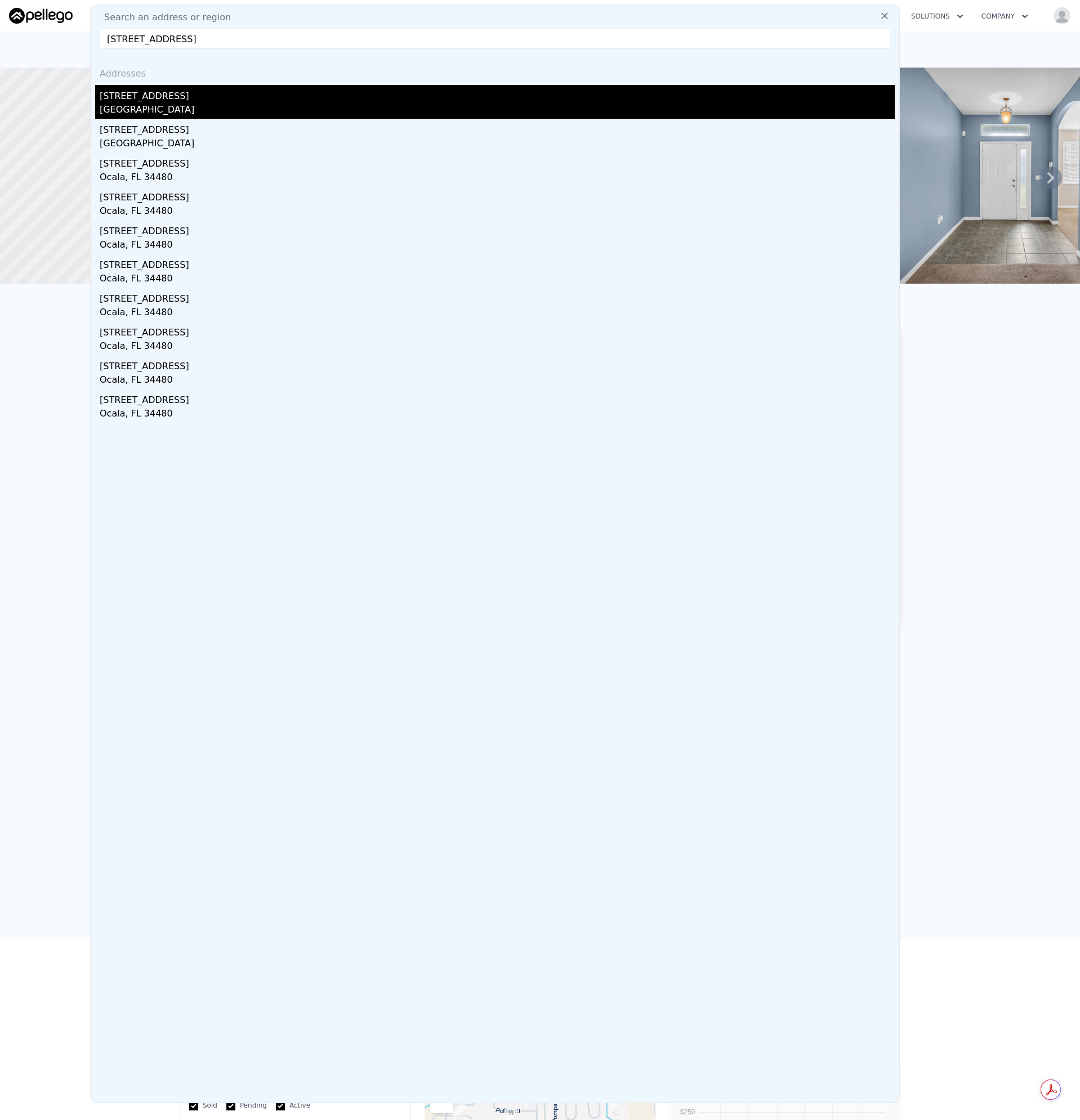
type input "5510 SE 2nd Pl, Ocala, FL 34480"
click at [140, 109] on div "Marion County, FL 34480" at bounding box center [497, 110] width 795 height 16
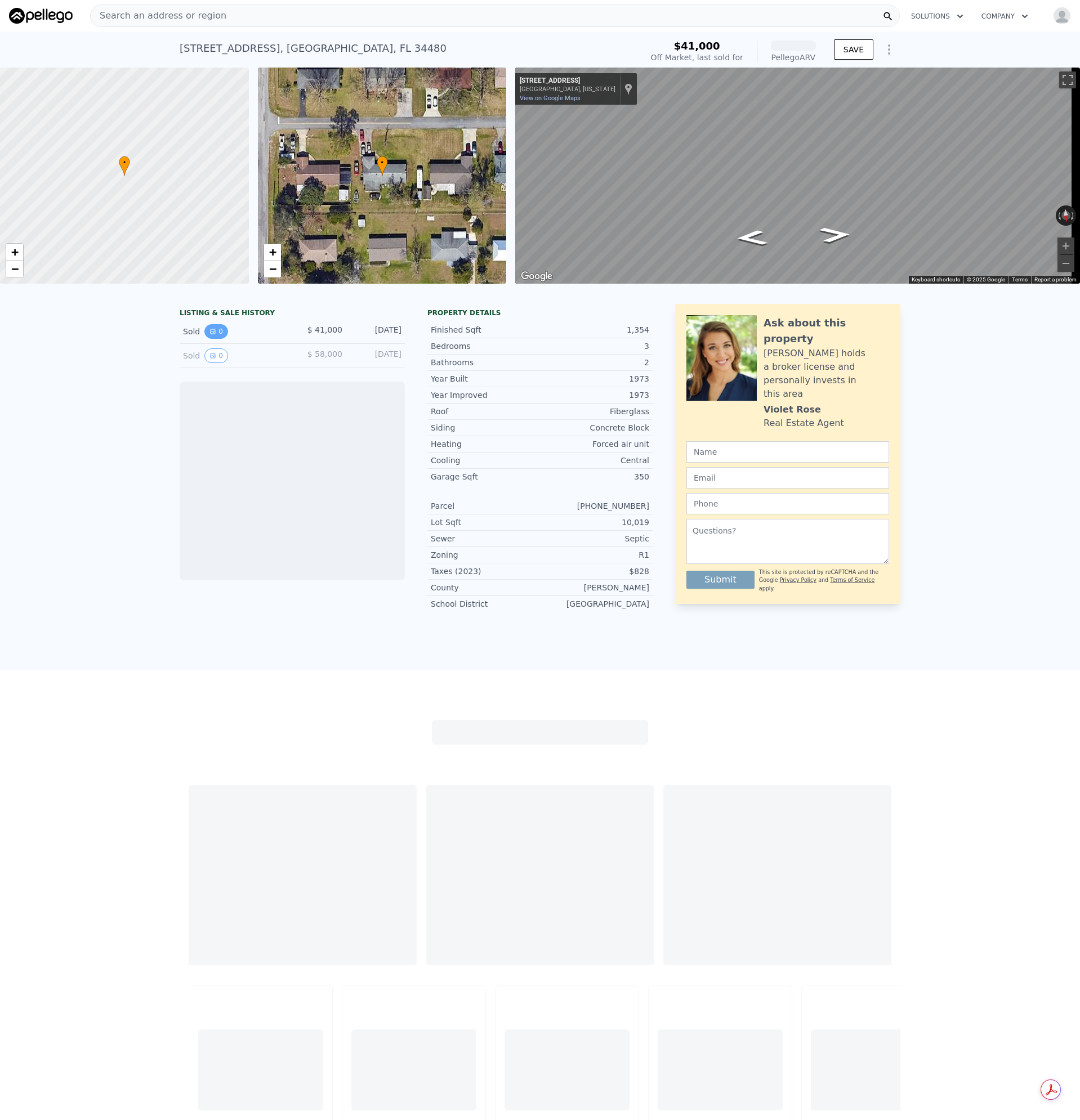
click at [204, 338] on button "0" at bounding box center [215, 331] width 24 height 14
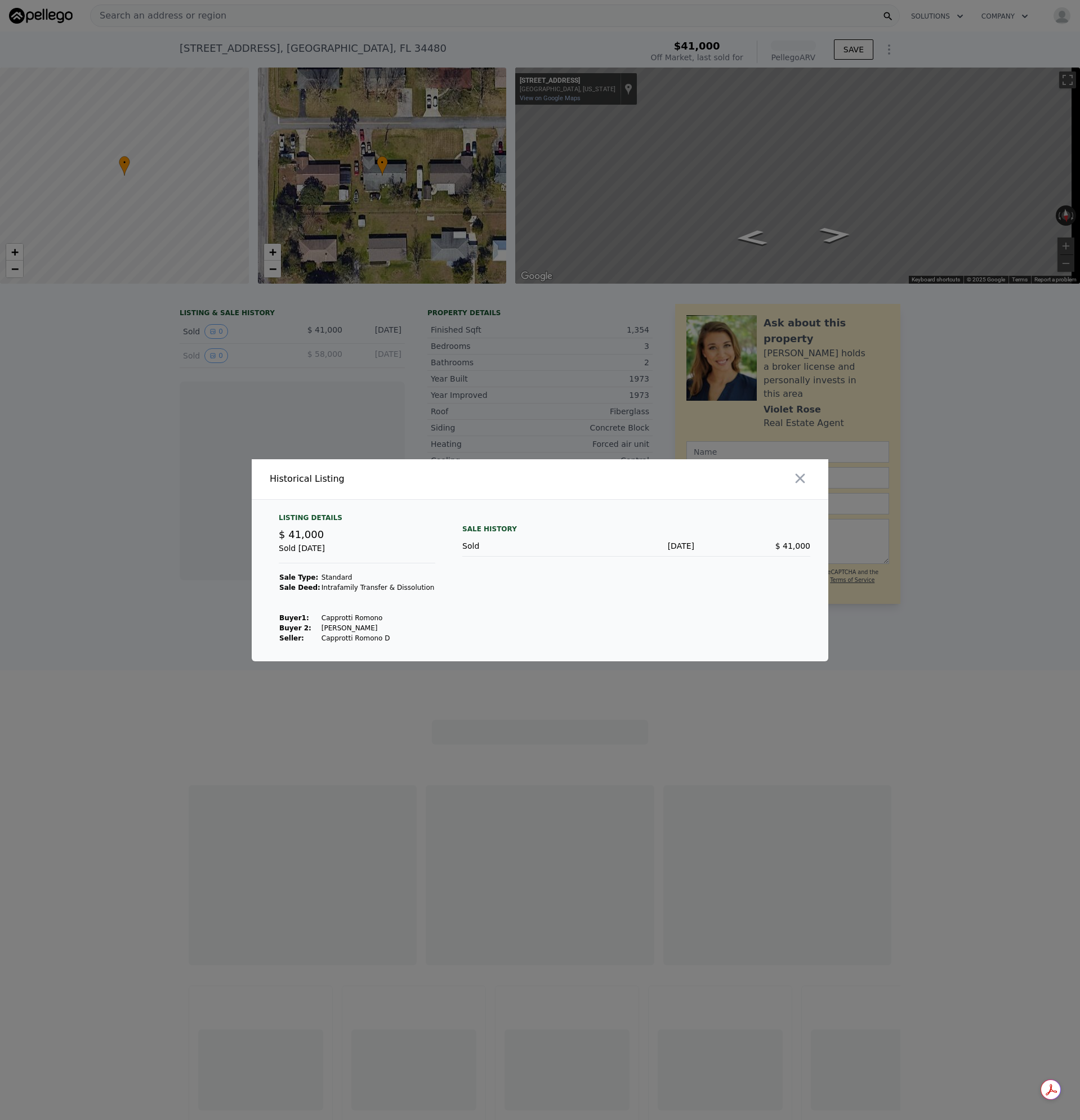
click at [796, 471] on icon "button" at bounding box center [800, 478] width 16 height 16
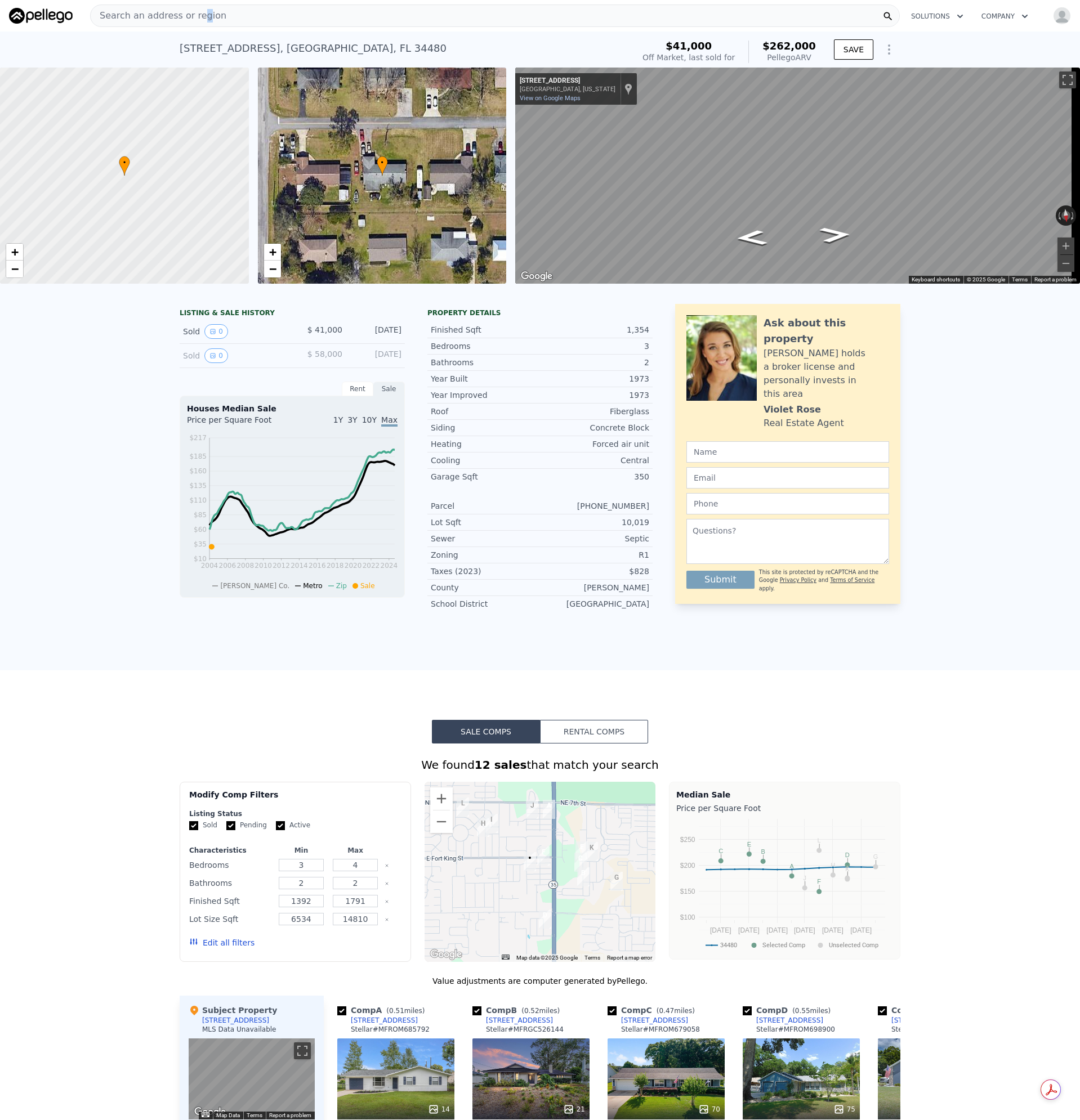
click at [195, 11] on span "Search an address or region" at bounding box center [158, 16] width 135 height 14
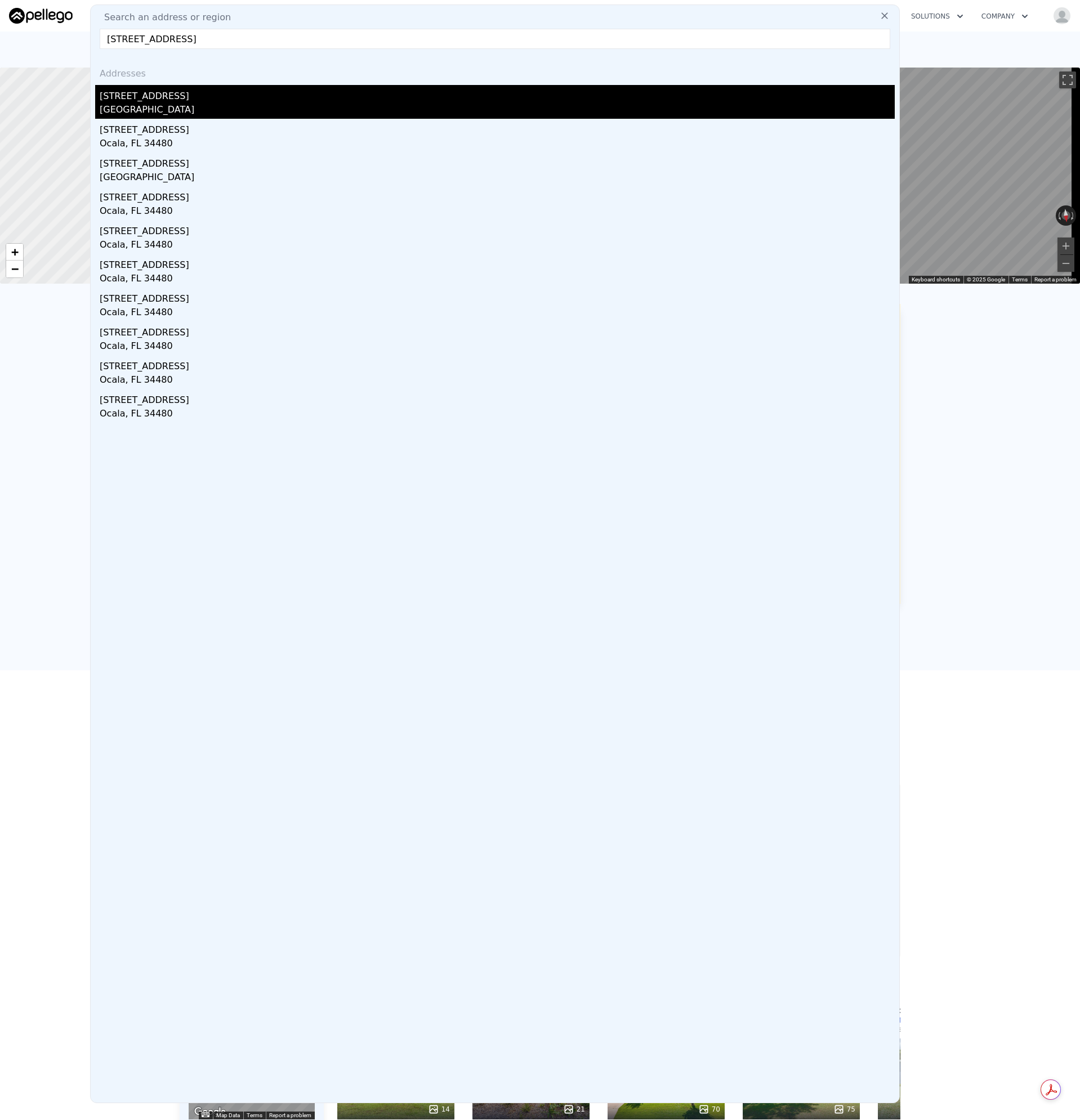
type input "5714 SE 3rd Pl Ocala, FL 34480"
click at [155, 111] on div "Marion County, FL 34480" at bounding box center [497, 110] width 795 height 16
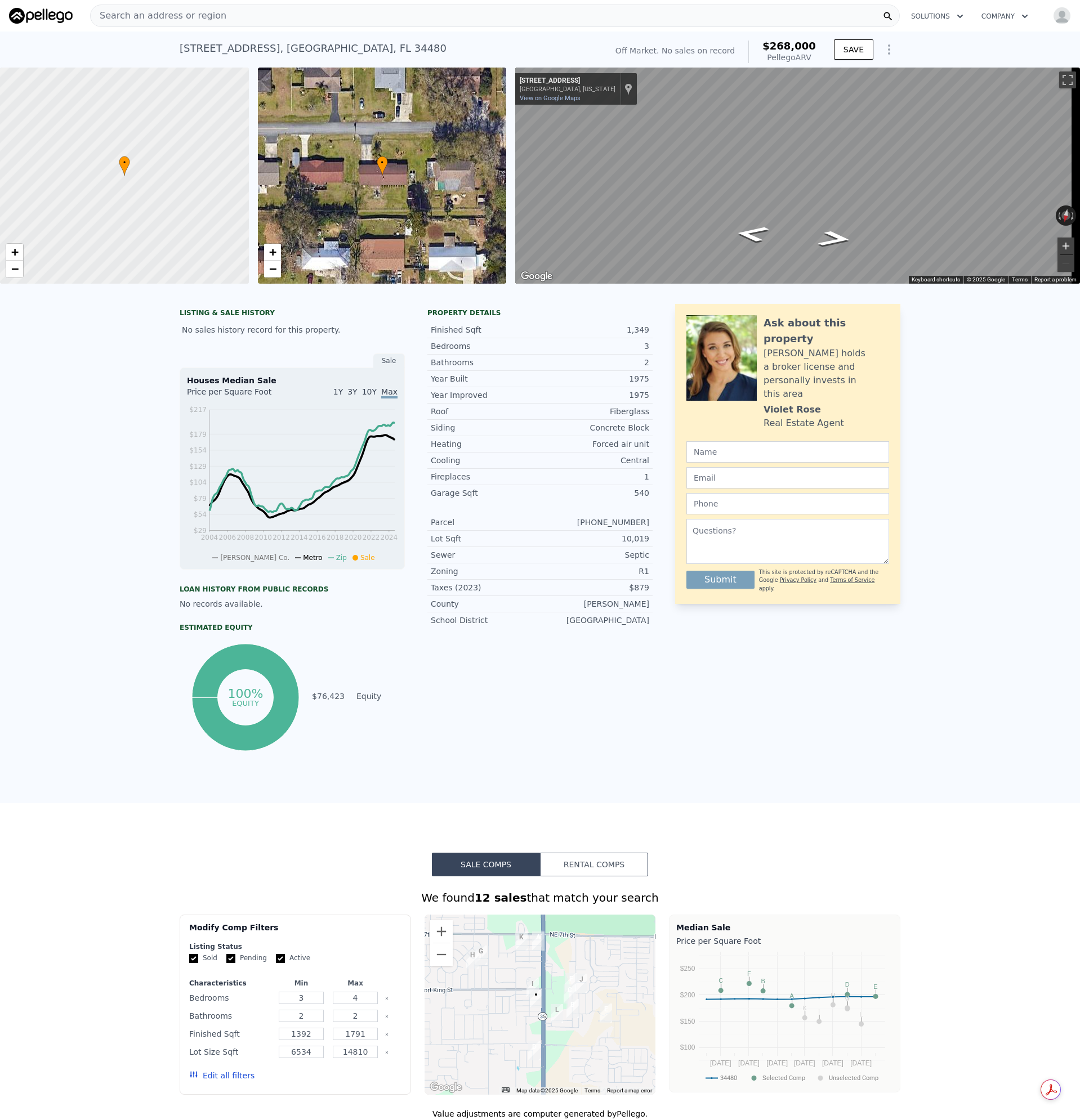
click at [1057, 243] on button "Zoom in" at bounding box center [1066, 246] width 17 height 17
click at [1059, 260] on button "Zoom out" at bounding box center [1066, 263] width 17 height 17
click at [234, 14] on div "Search an address or region" at bounding box center [495, 16] width 810 height 23
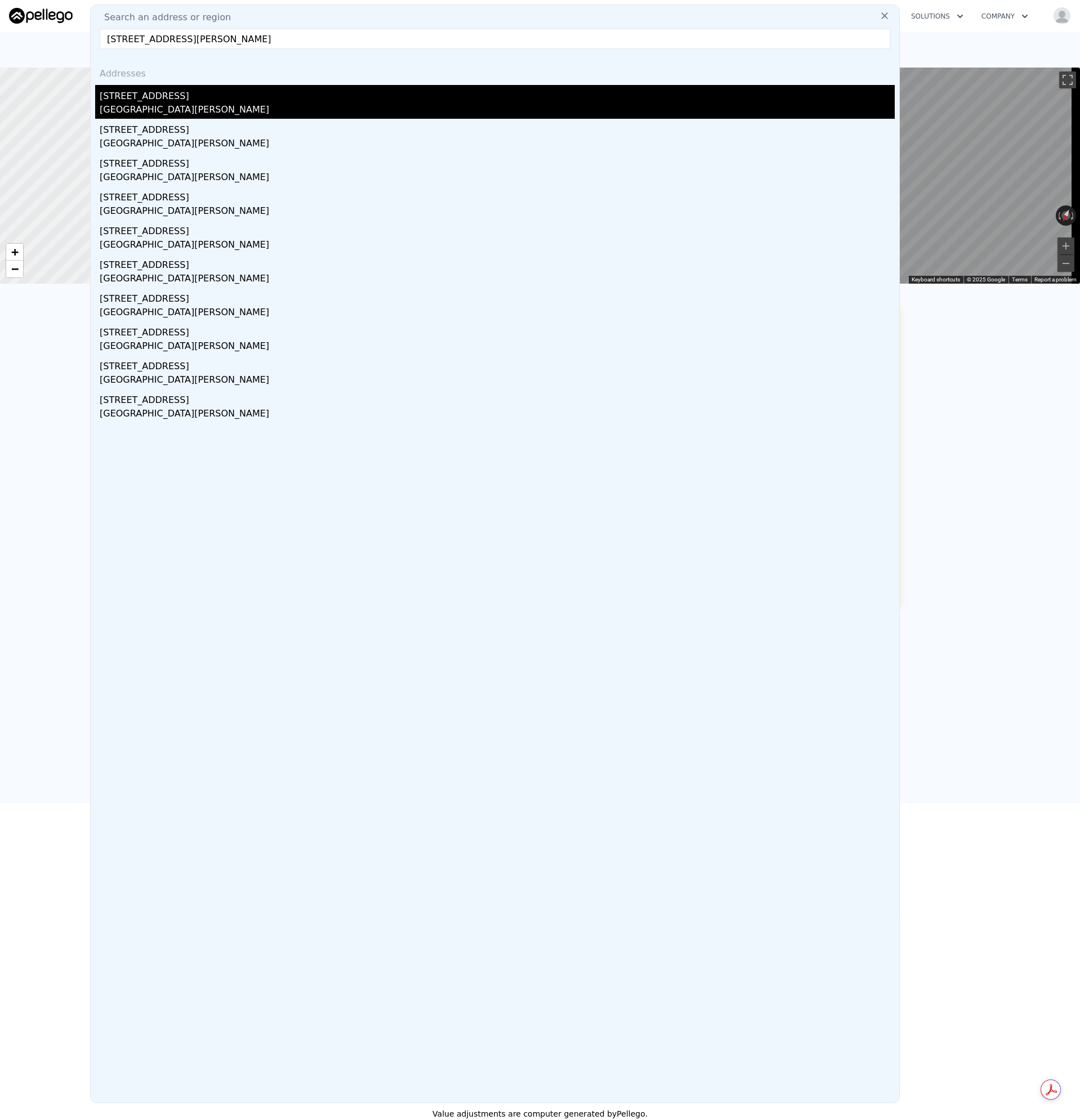
type input "7619 SUMMERTREE LN NEW PORT RICHEY 34653"
click at [134, 112] on div "New Port Richey East, FL 34653" at bounding box center [497, 110] width 795 height 16
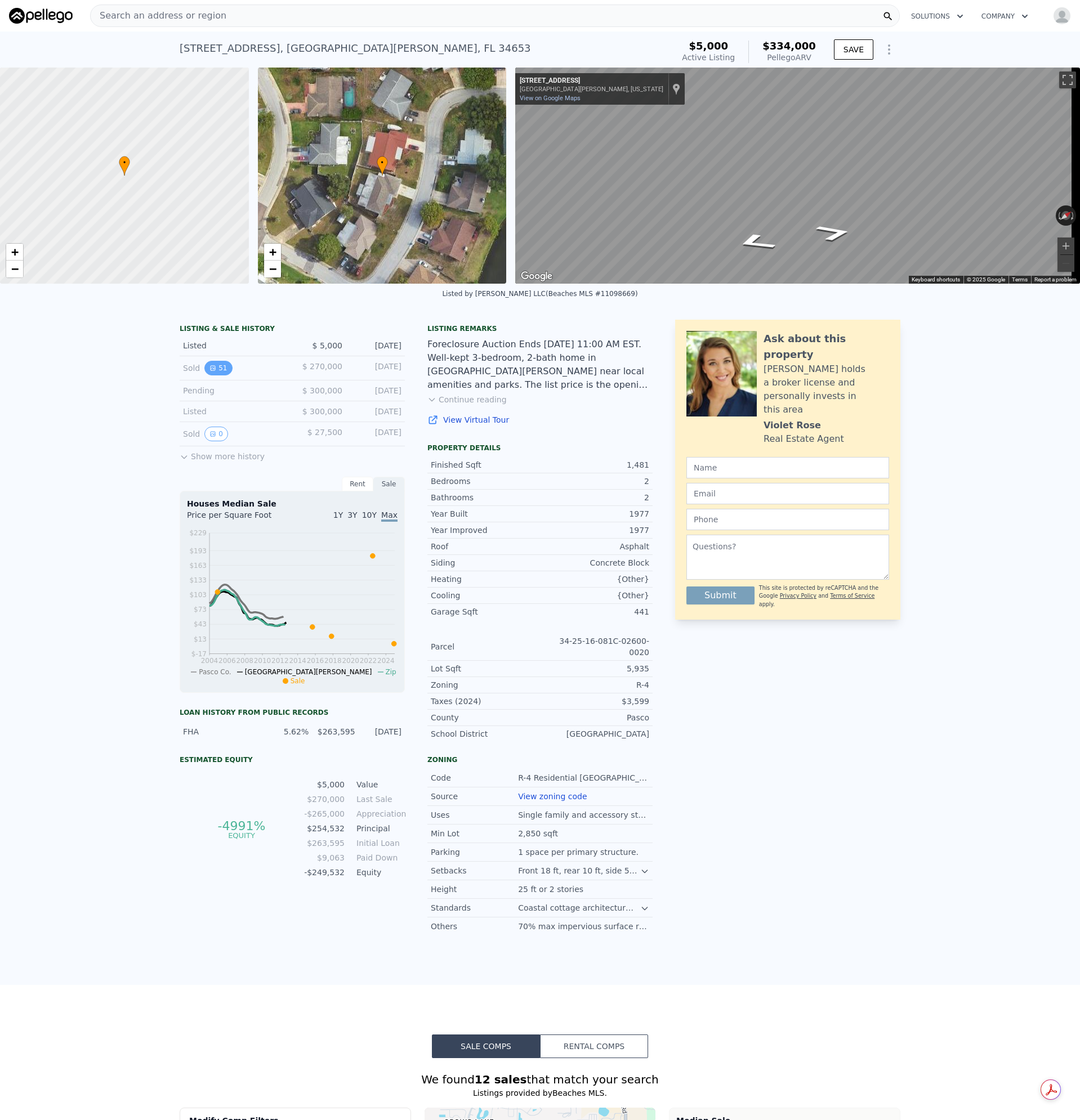
click at [214, 375] on button "51" at bounding box center [218, 368] width 27 height 14
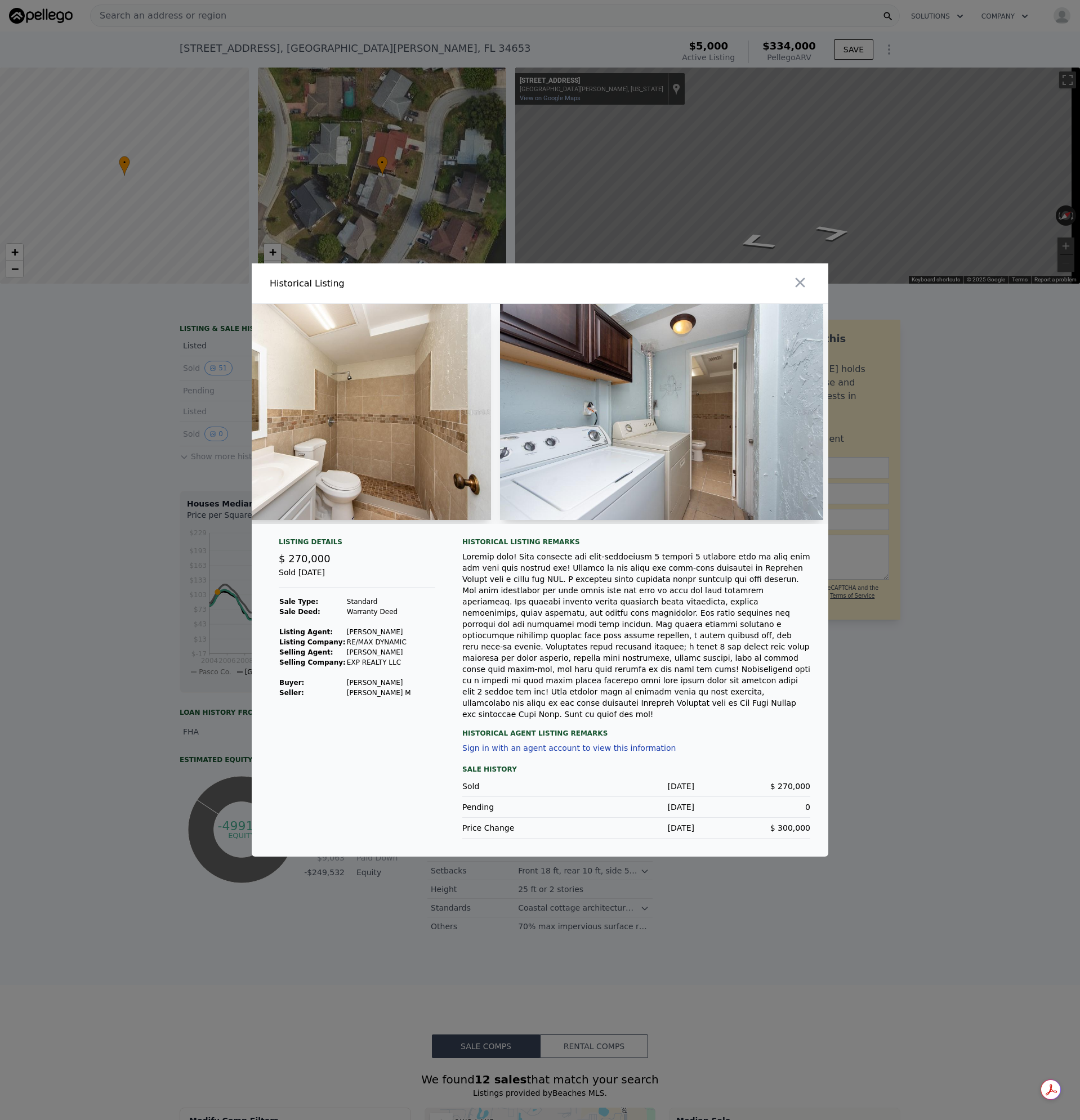
scroll to position [0, 8163]
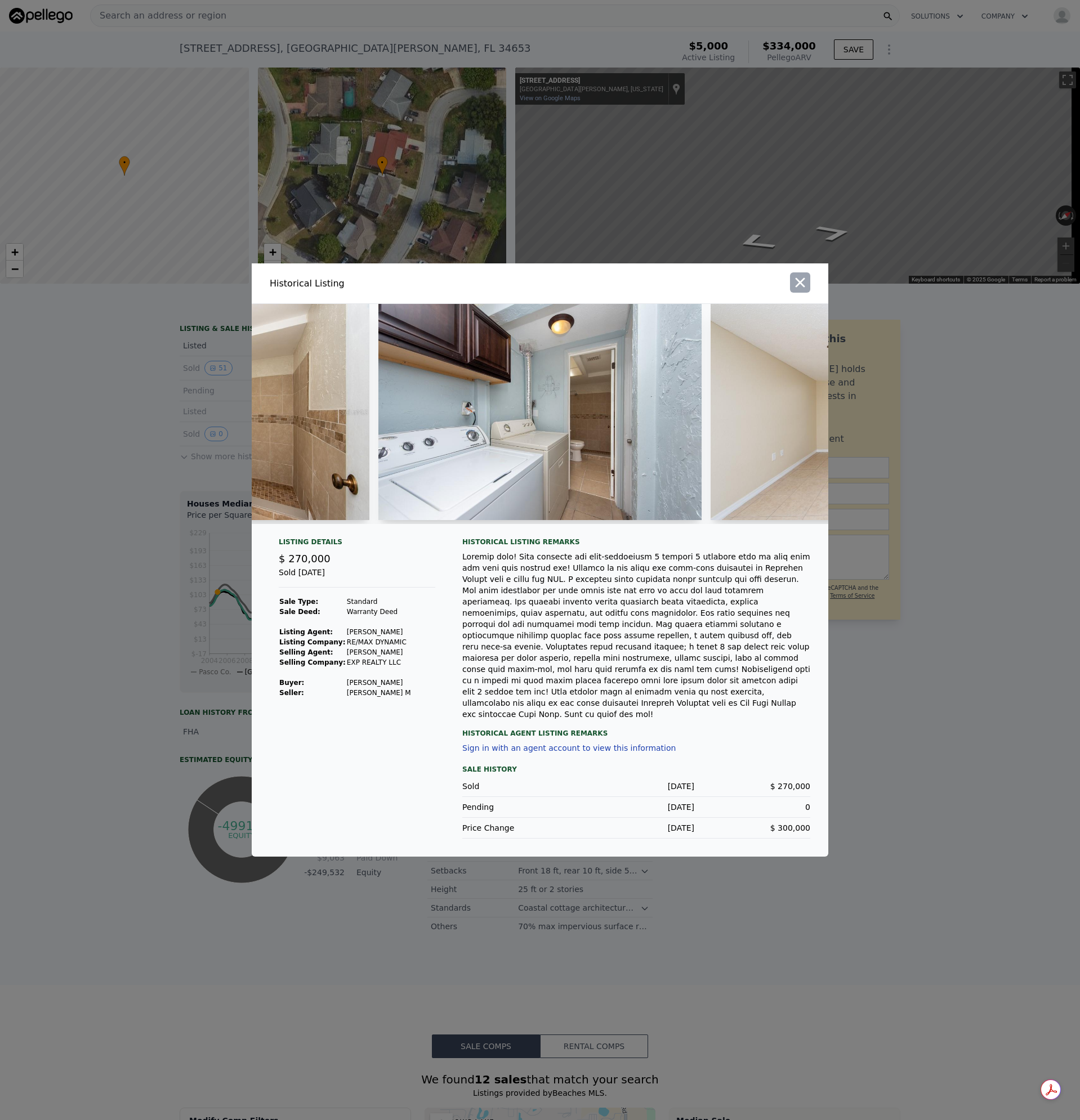
click at [804, 291] on icon "button" at bounding box center [800, 282] width 16 height 16
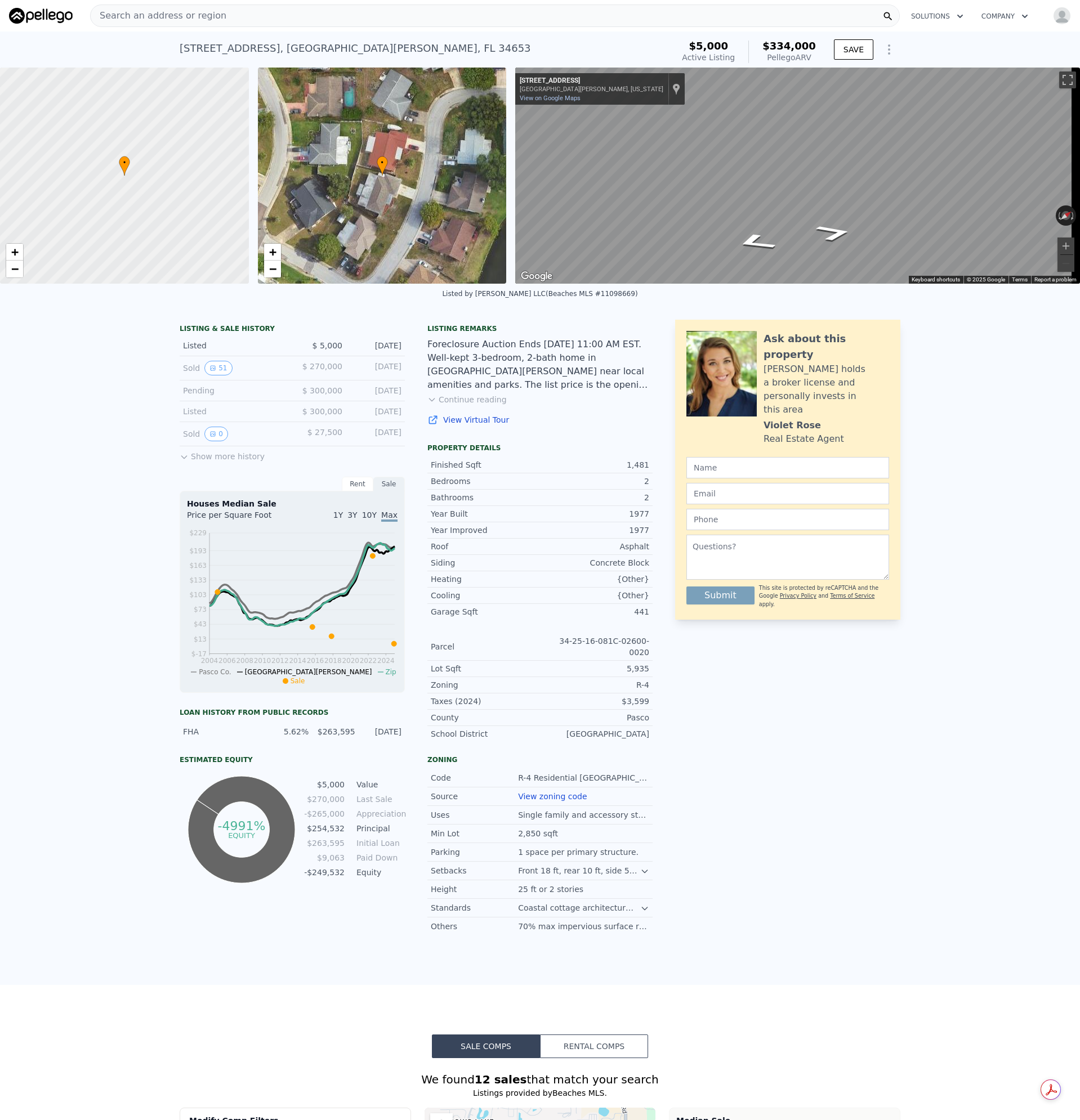
click at [224, 21] on div "Search an address or region" at bounding box center [495, 16] width 810 height 23
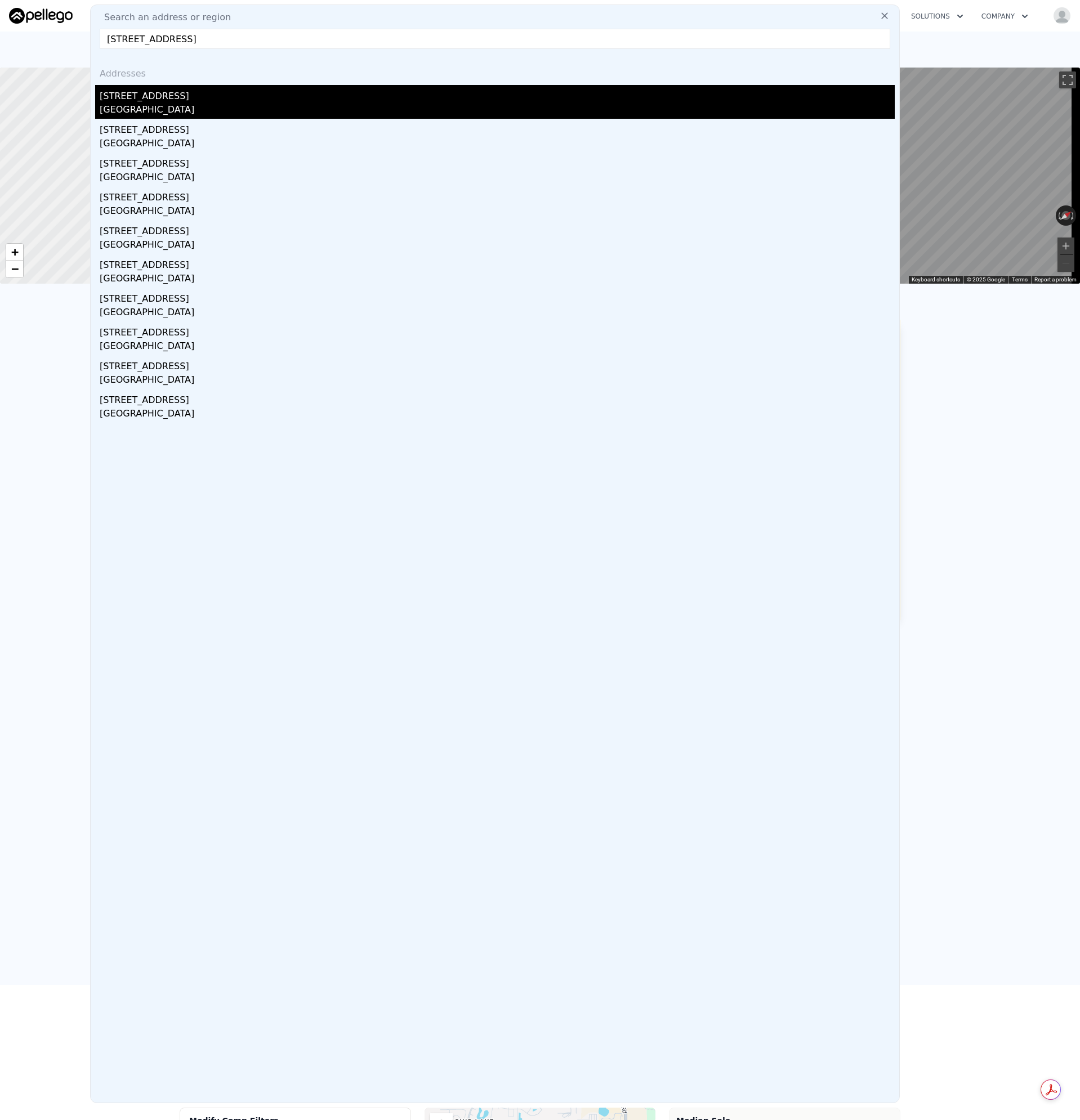
type input "12366 Pitcairn St, Brooksville, FL 34613"
click at [116, 112] on div "High Point, FL 34613" at bounding box center [497, 110] width 795 height 16
